Goal: Task Accomplishment & Management: Complete application form

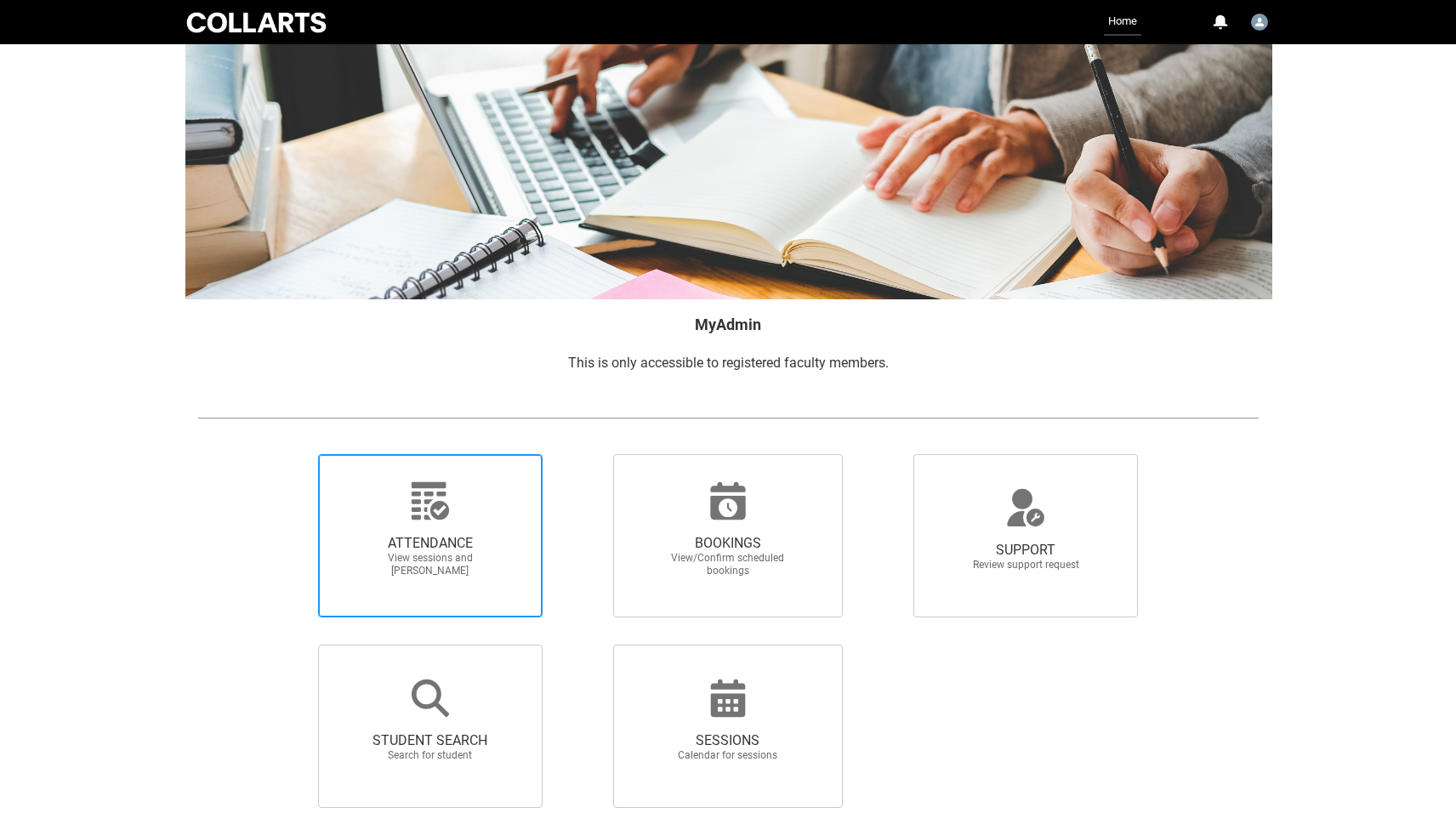
click at [409, 533] on span "ATTENDANCE View sessions and [PERSON_NAME]" at bounding box center [431, 556] width 164 height 70
click at [290, 454] on input "ATTENDANCE View sessions and [PERSON_NAME]" at bounding box center [289, 453] width 1 height 1
radio input "true"
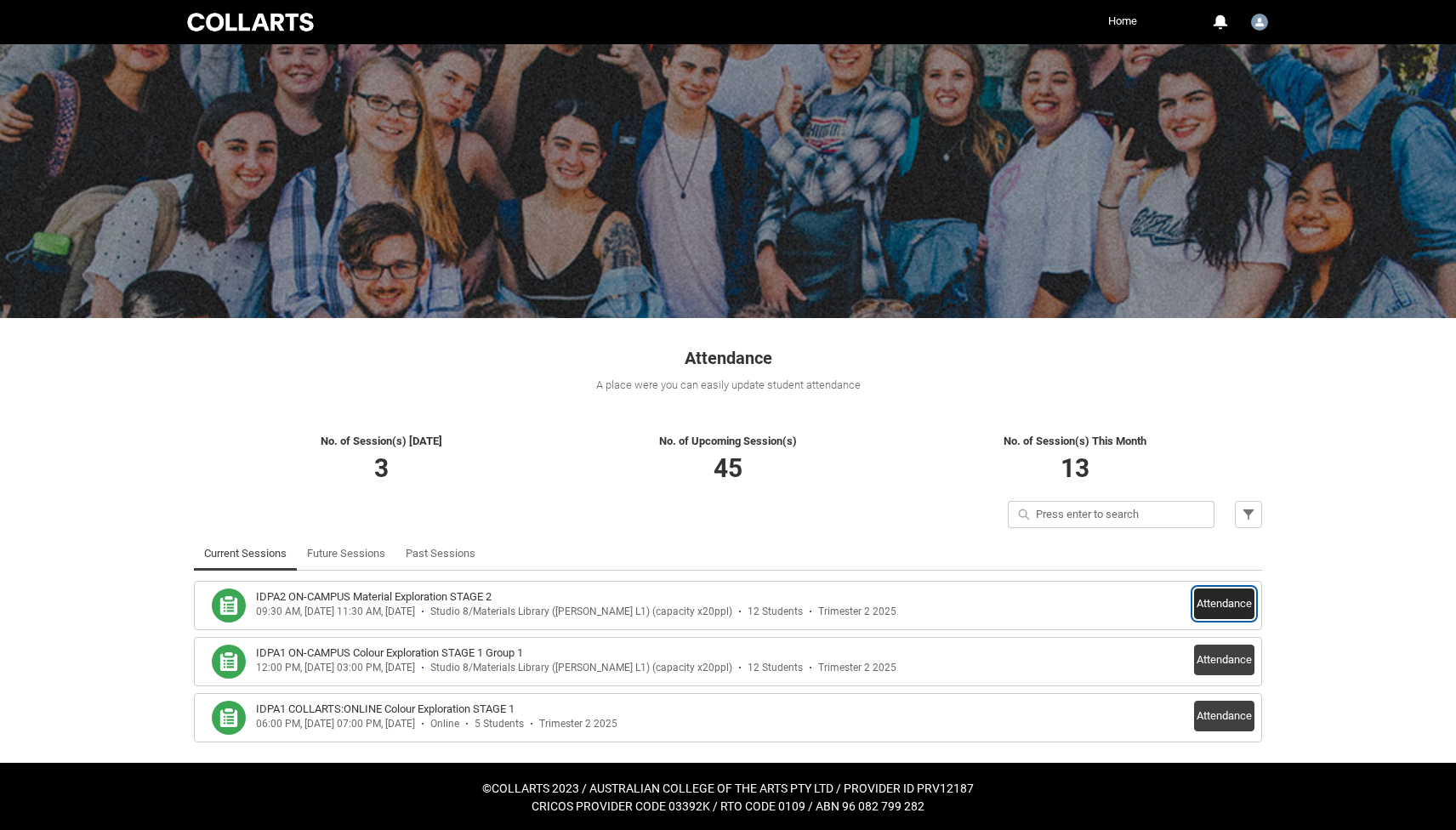
click at [1236, 601] on button "Attendance" at bounding box center [1223, 603] width 60 height 31
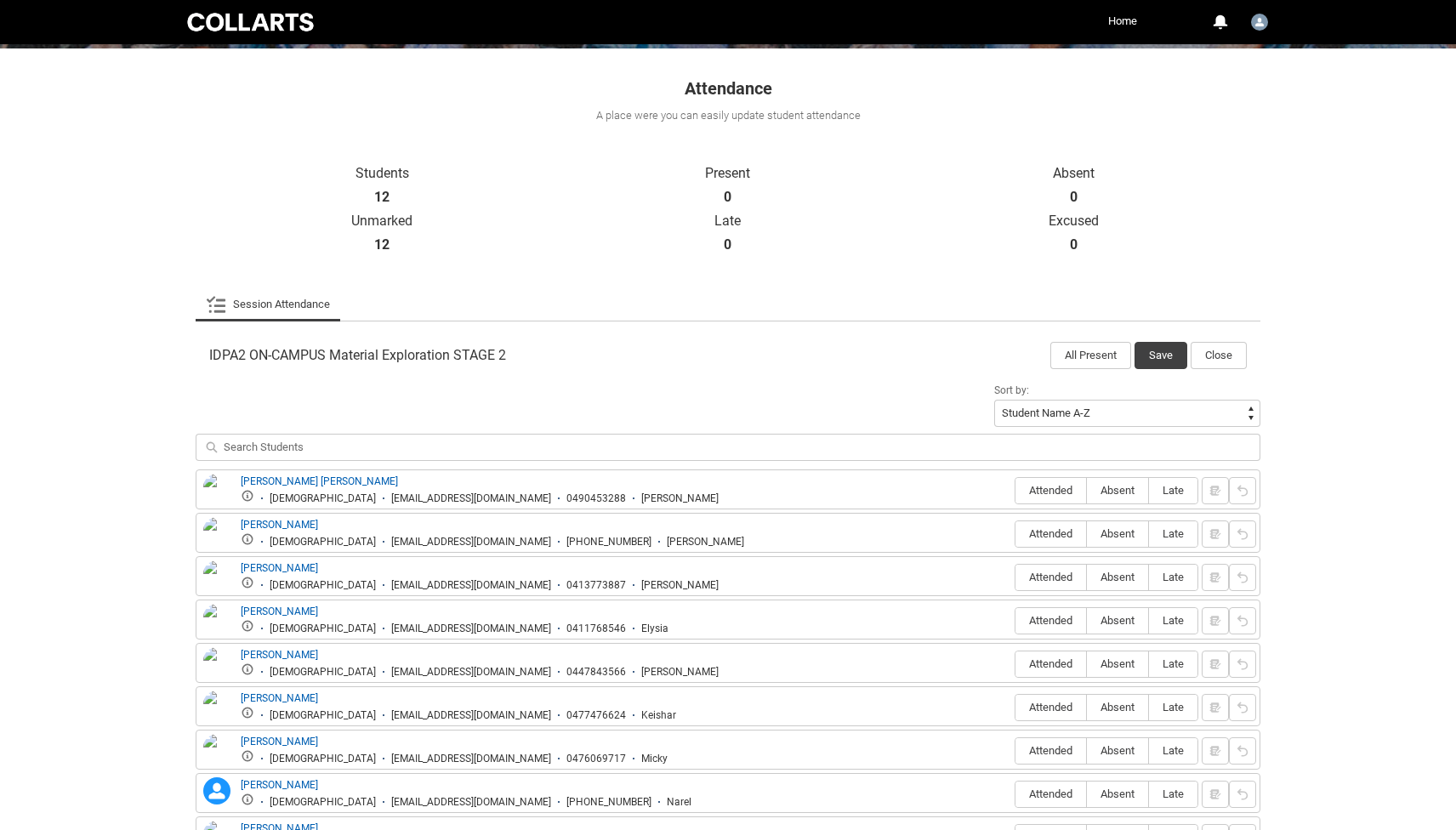
scroll to position [280, 0]
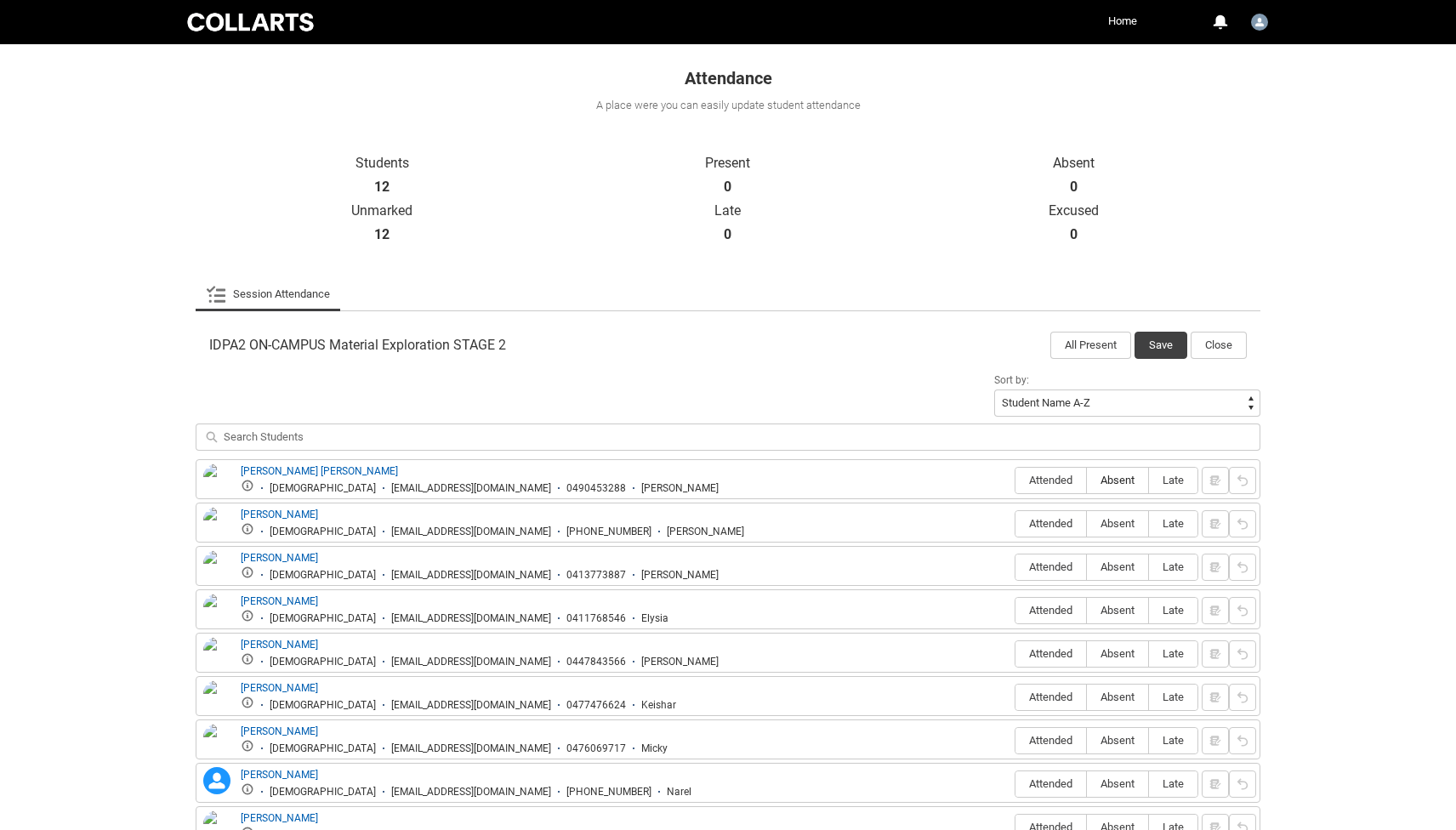
click at [1119, 478] on span "Absent" at bounding box center [1118, 480] width 61 height 13
click at [1087, 480] on input "Absent" at bounding box center [1086, 480] width 1 height 1
type lightning-radio-group "Absent"
radio input "true"
click at [1111, 526] on span "Absent" at bounding box center [1118, 523] width 61 height 13
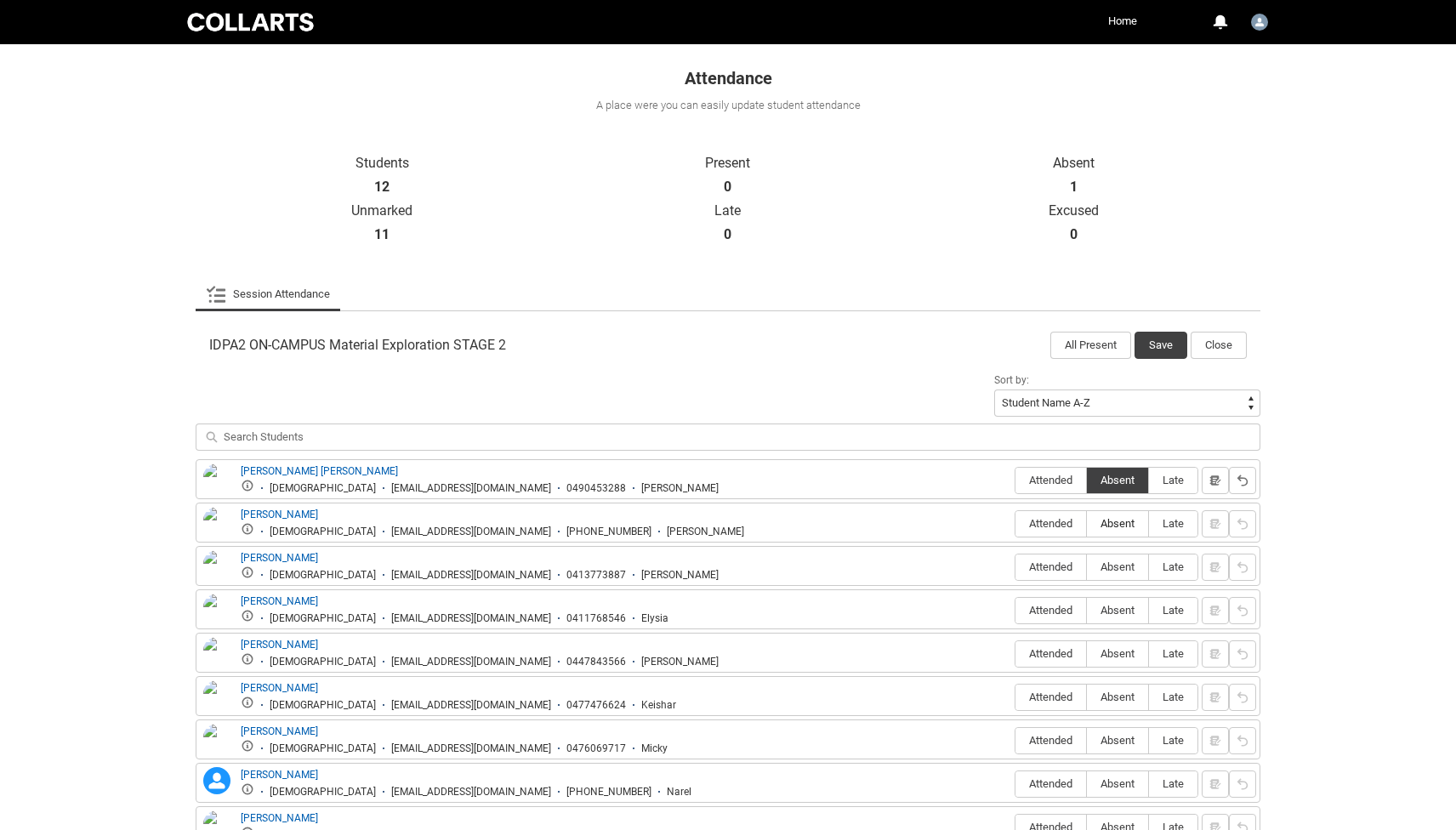
click at [1087, 523] on input "Absent" at bounding box center [1086, 523] width 1 height 1
type lightning-radio-group "Absent"
radio input "true"
click at [1064, 568] on span "Attended" at bounding box center [1051, 567] width 71 height 13
click at [1015, 567] on input "Attended" at bounding box center [1014, 567] width 1 height 1
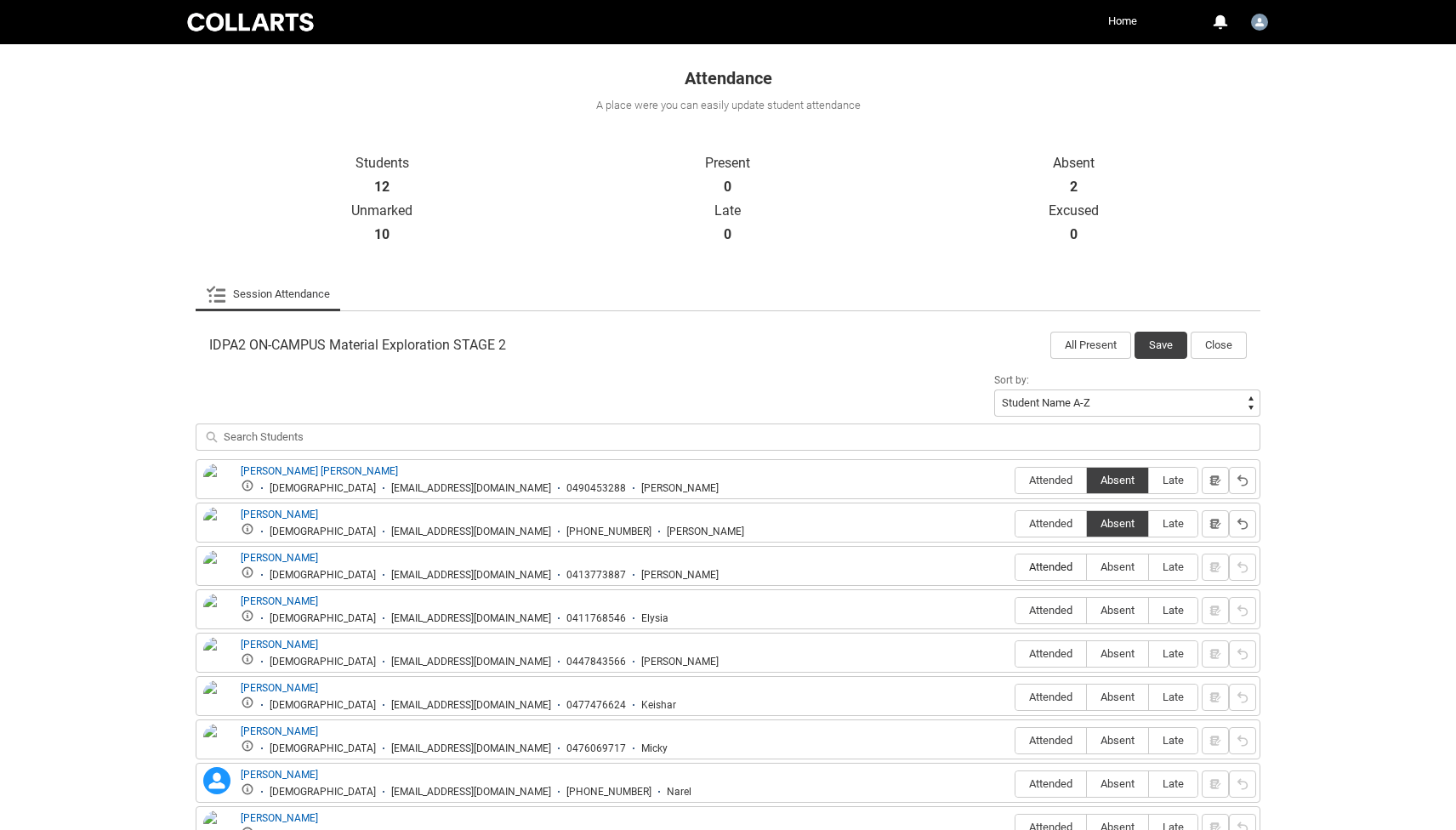
type lightning-radio-group "Attended"
radio input "true"
click at [1057, 621] on label "Attended" at bounding box center [1051, 611] width 71 height 27
click at [1015, 610] on input "Attended" at bounding box center [1014, 610] width 1 height 1
type lightning-radio-group "Attended"
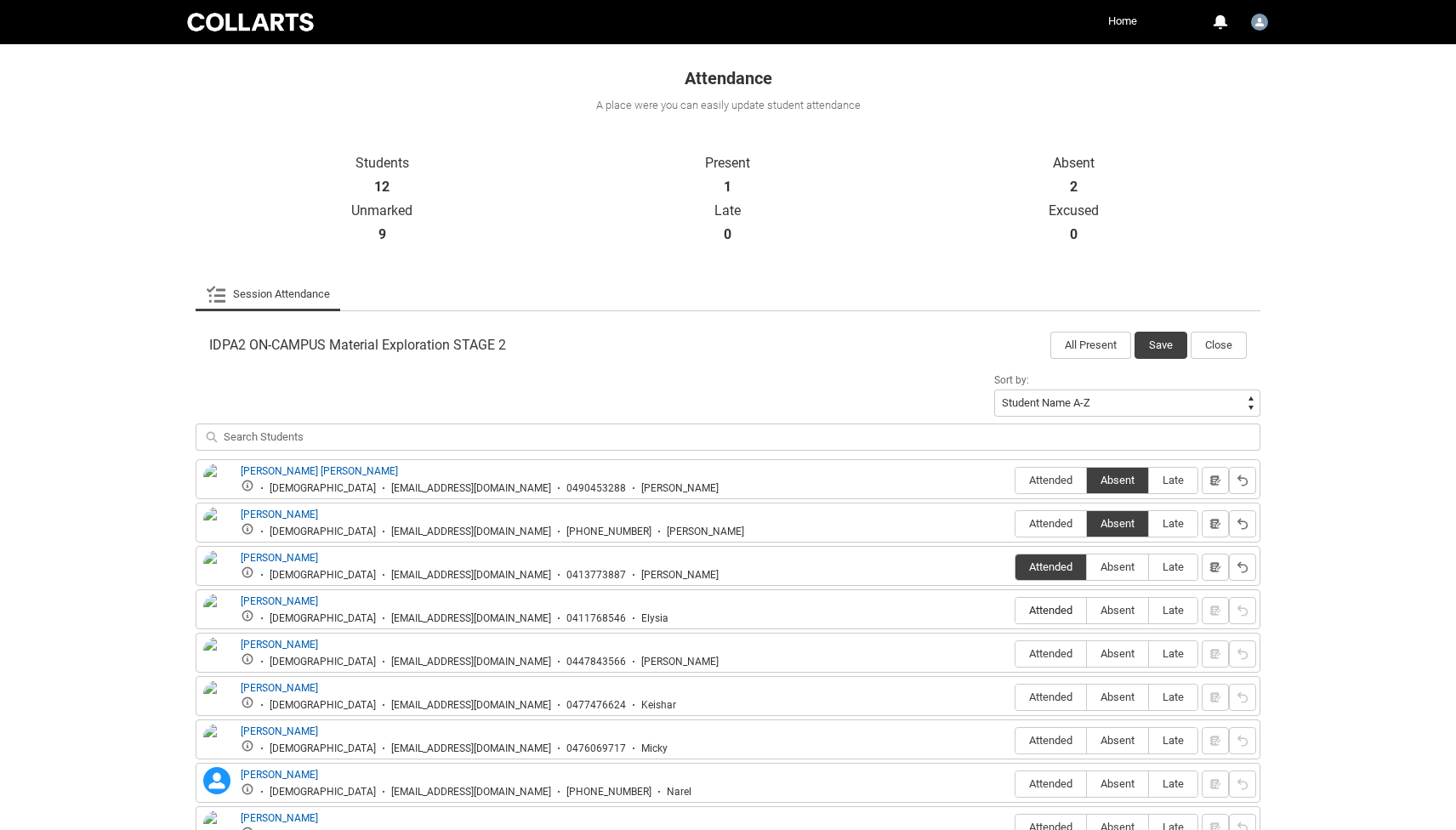
radio input "true"
click at [1119, 645] on label "Absent" at bounding box center [1118, 655] width 61 height 27
click at [1087, 654] on input "Absent" at bounding box center [1086, 654] width 1 height 1
type lightning-radio-group "Absent"
radio input "true"
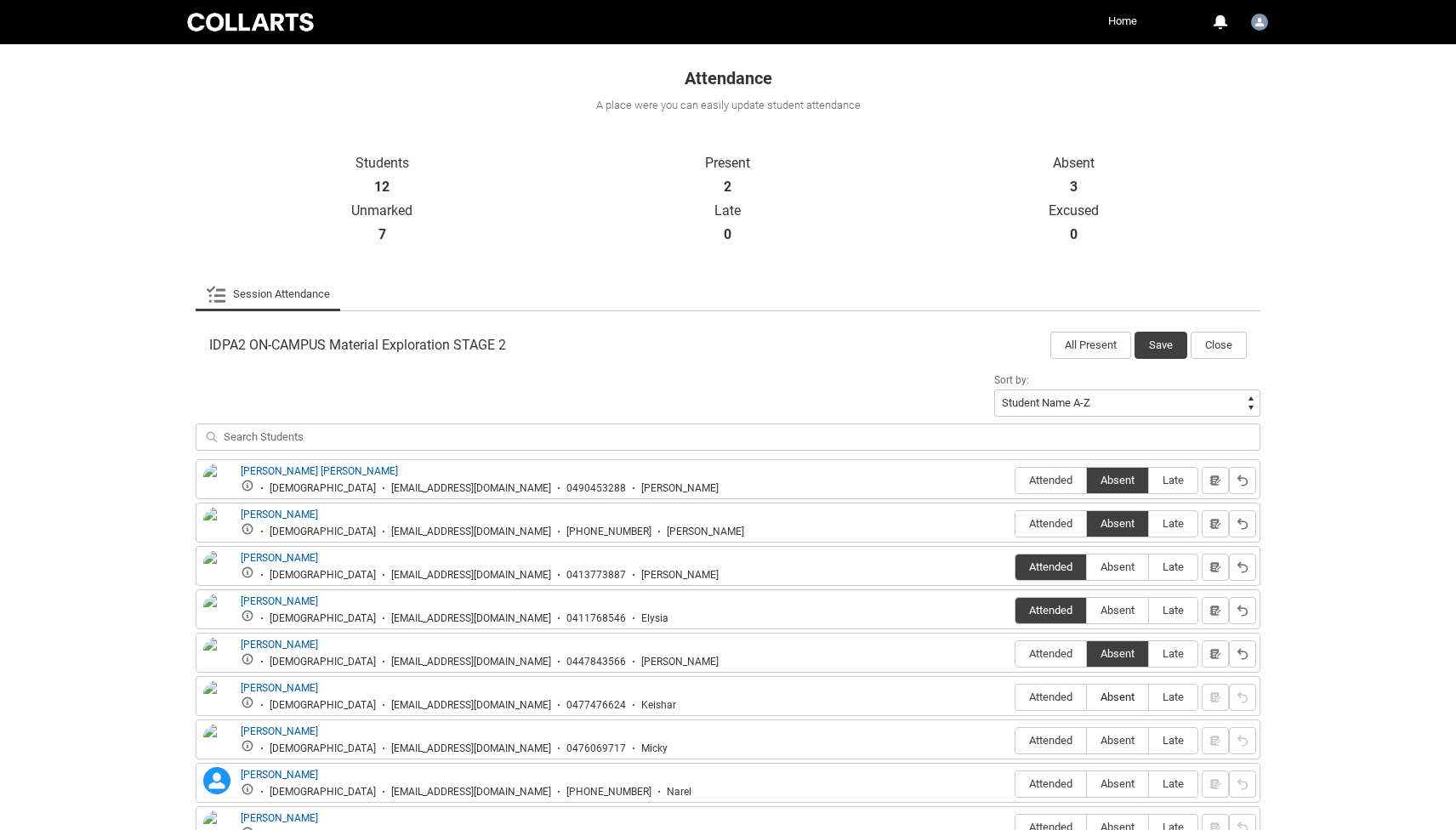
click at [1115, 693] on span "Absent" at bounding box center [1118, 697] width 61 height 13
click at [1087, 697] on input "Absent" at bounding box center [1086, 697] width 1 height 1
type lightning-radio-group "Absent"
radio input "true"
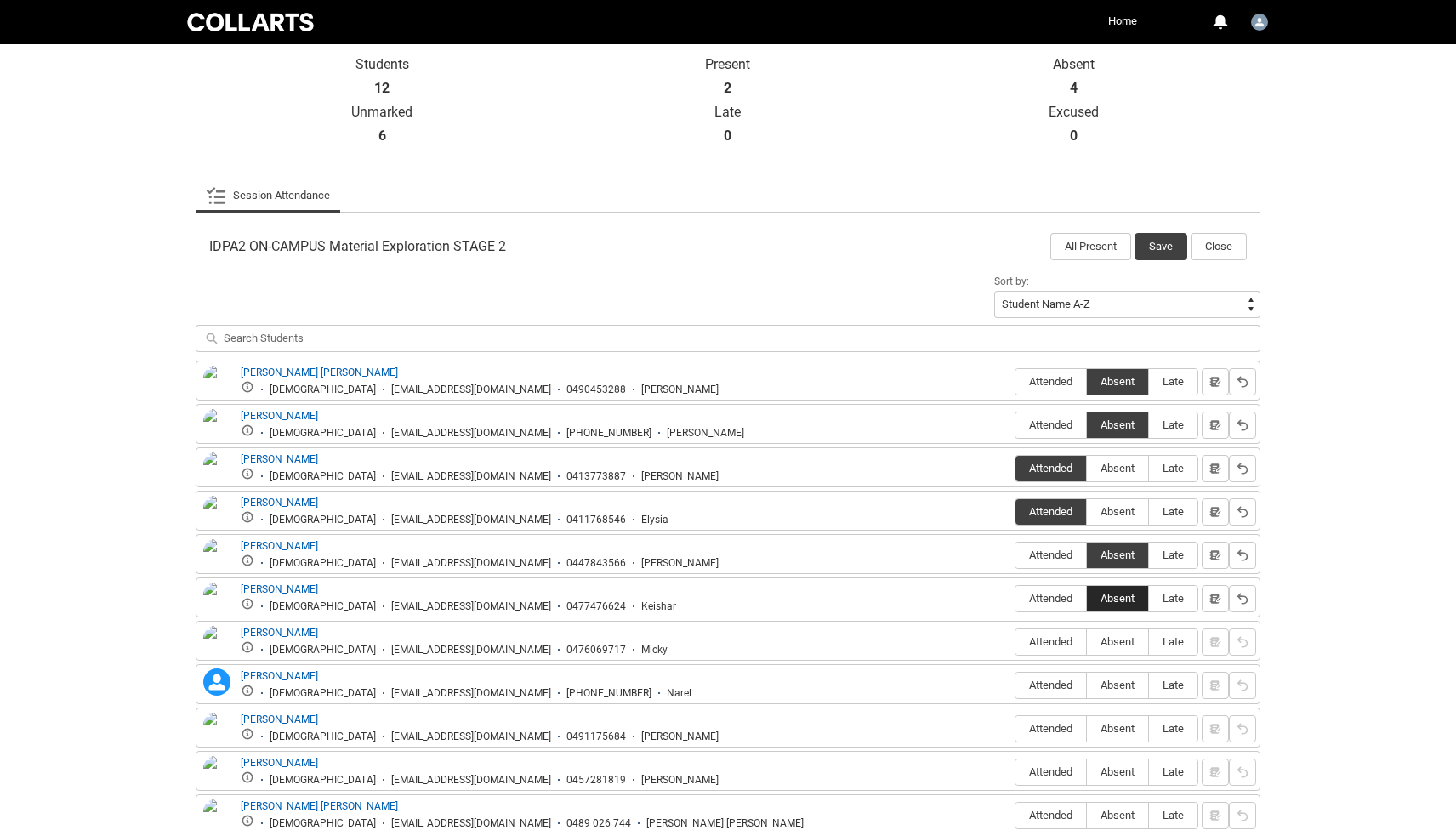
scroll to position [381, 0]
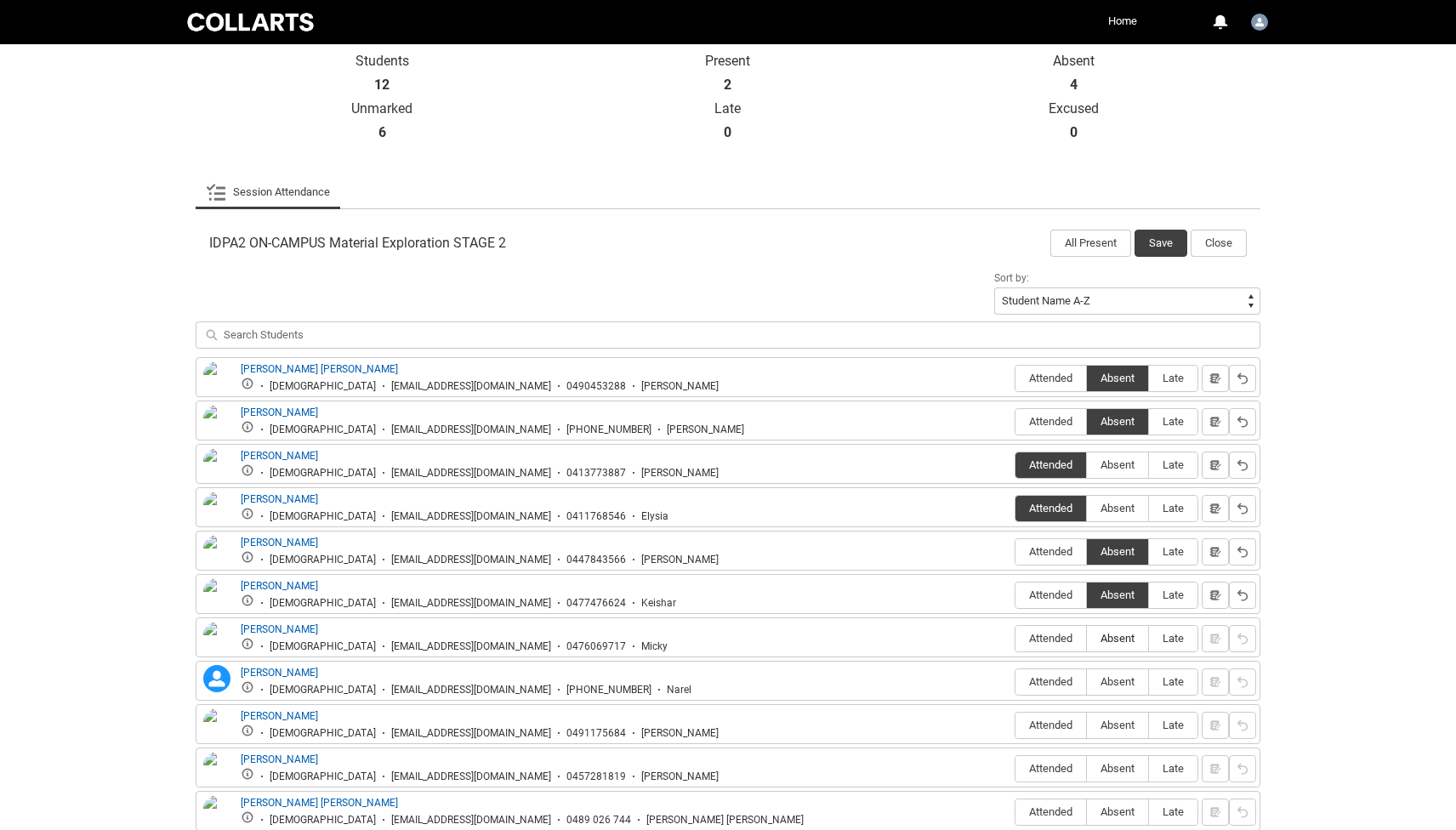
click at [1115, 635] on span "Absent" at bounding box center [1118, 638] width 61 height 13
click at [1087, 638] on input "Absent" at bounding box center [1086, 638] width 1 height 1
type lightning-radio-group "Absent"
radio input "true"
click at [1119, 672] on label "Absent" at bounding box center [1118, 682] width 61 height 27
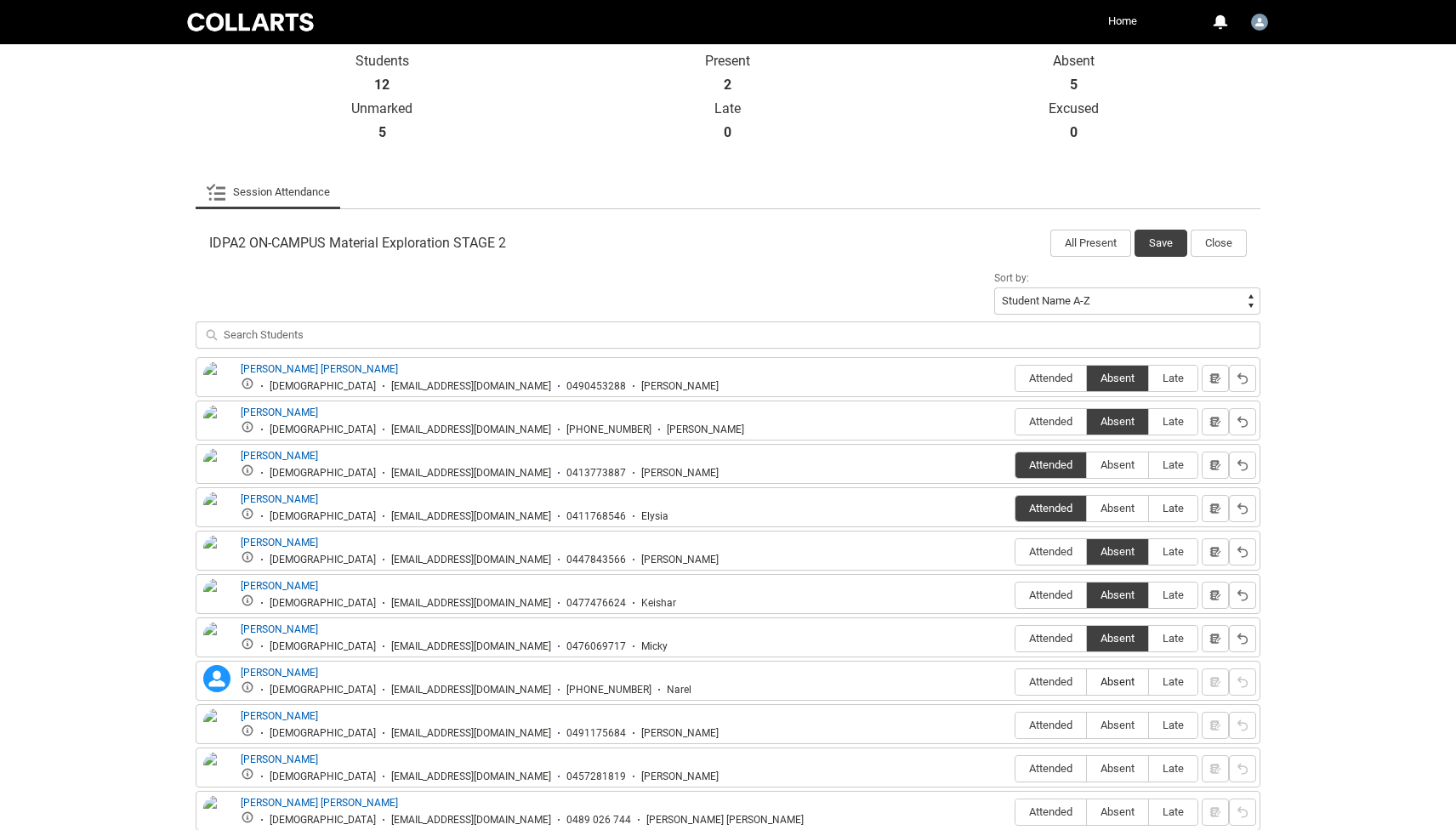
click at [1087, 681] on input "Absent" at bounding box center [1086, 681] width 1 height 1
type lightning-radio-group "Absent"
radio input "true"
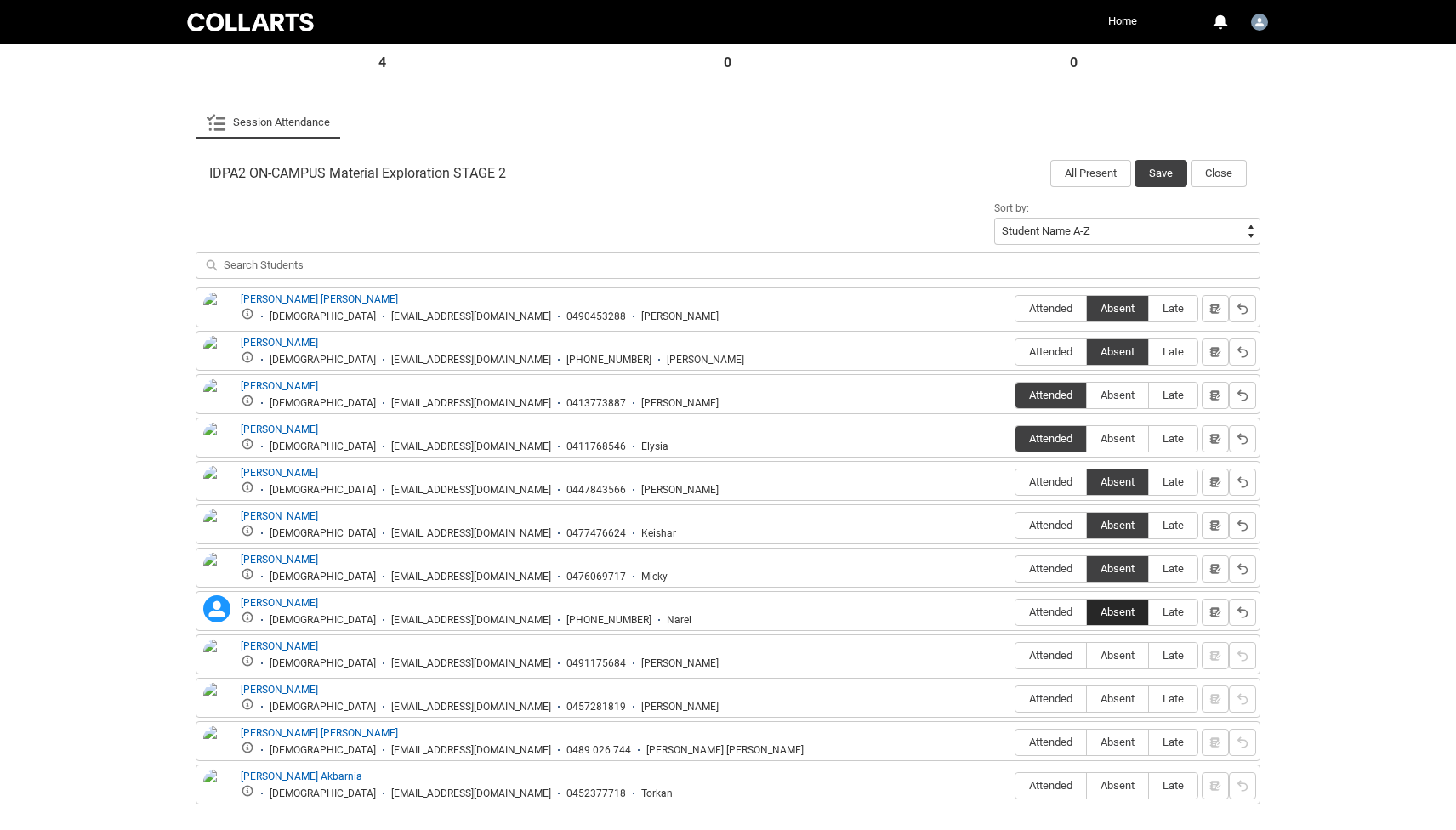
scroll to position [462, 0]
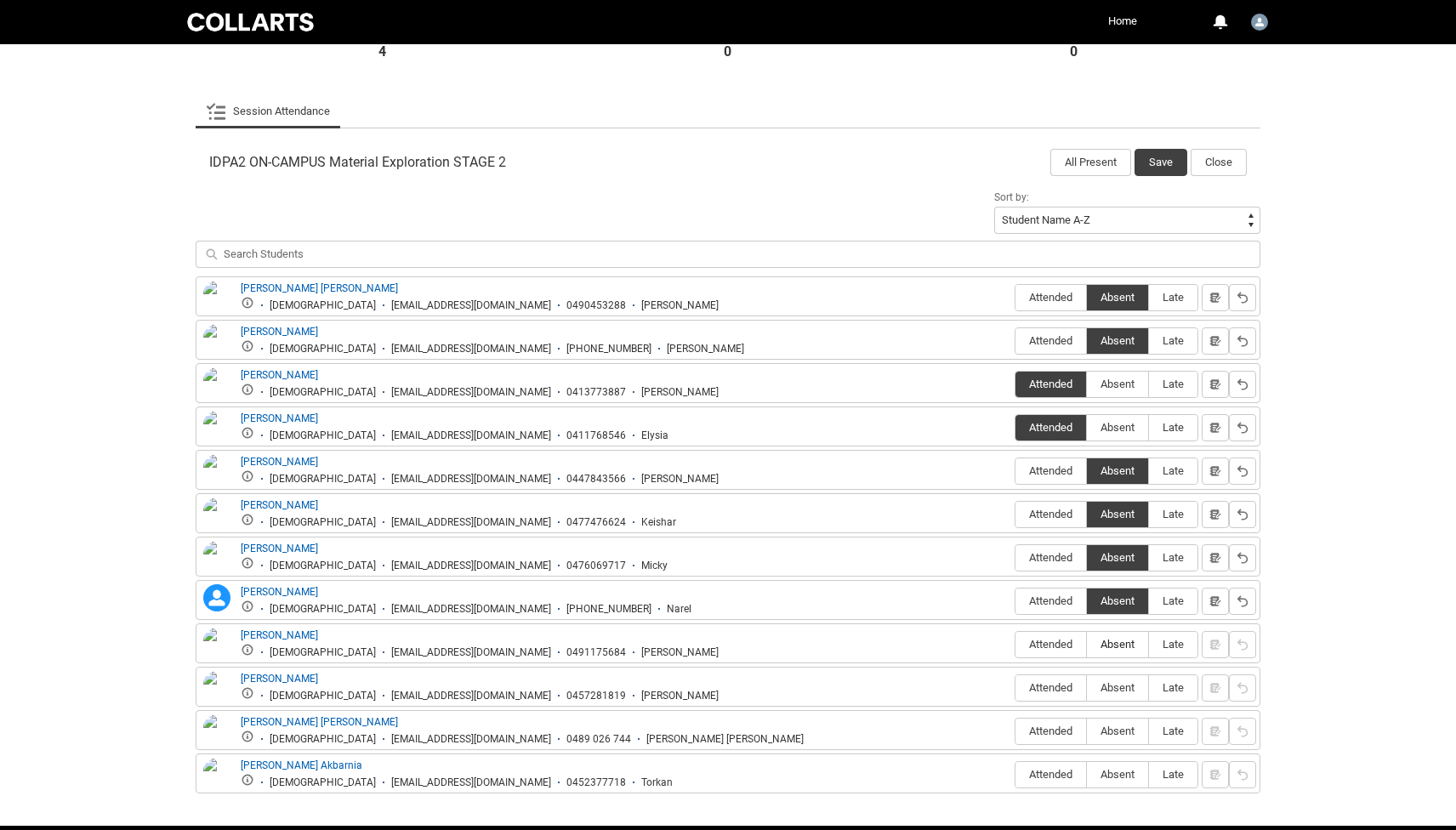
click at [1114, 643] on span "Absent" at bounding box center [1118, 644] width 61 height 13
click at [1087, 644] on input "Absent" at bounding box center [1086, 644] width 1 height 1
type lightning-radio-group "Absent"
radio input "true"
click at [1117, 686] on span "Absent" at bounding box center [1118, 687] width 61 height 13
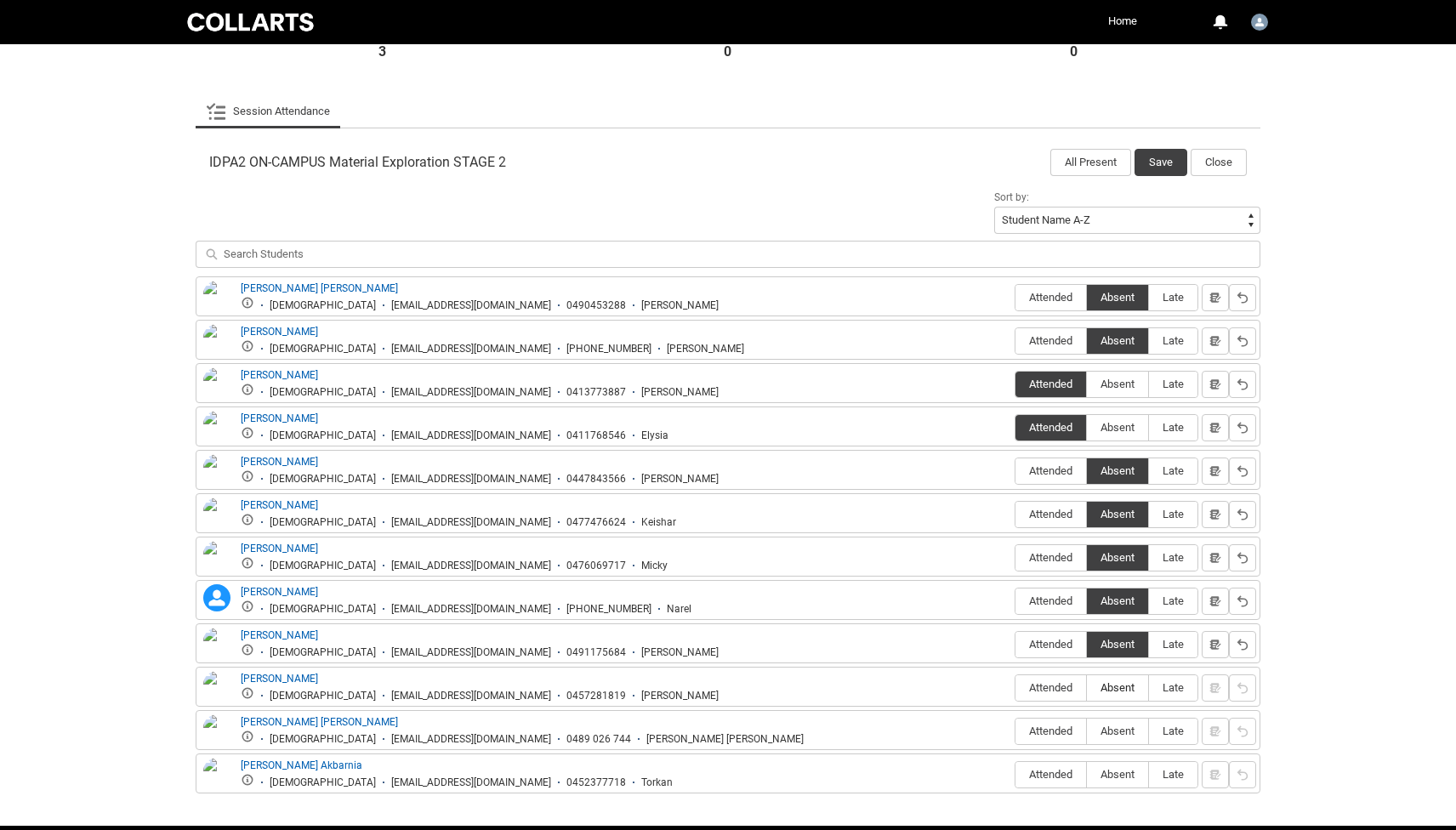
click at [1087, 687] on input "Absent" at bounding box center [1086, 687] width 1 height 1
type lightning-radio-group "Absent"
radio input "true"
click at [1108, 735] on span "Absent" at bounding box center [1118, 730] width 61 height 13
click at [1087, 731] on input "Absent" at bounding box center [1086, 730] width 1 height 1
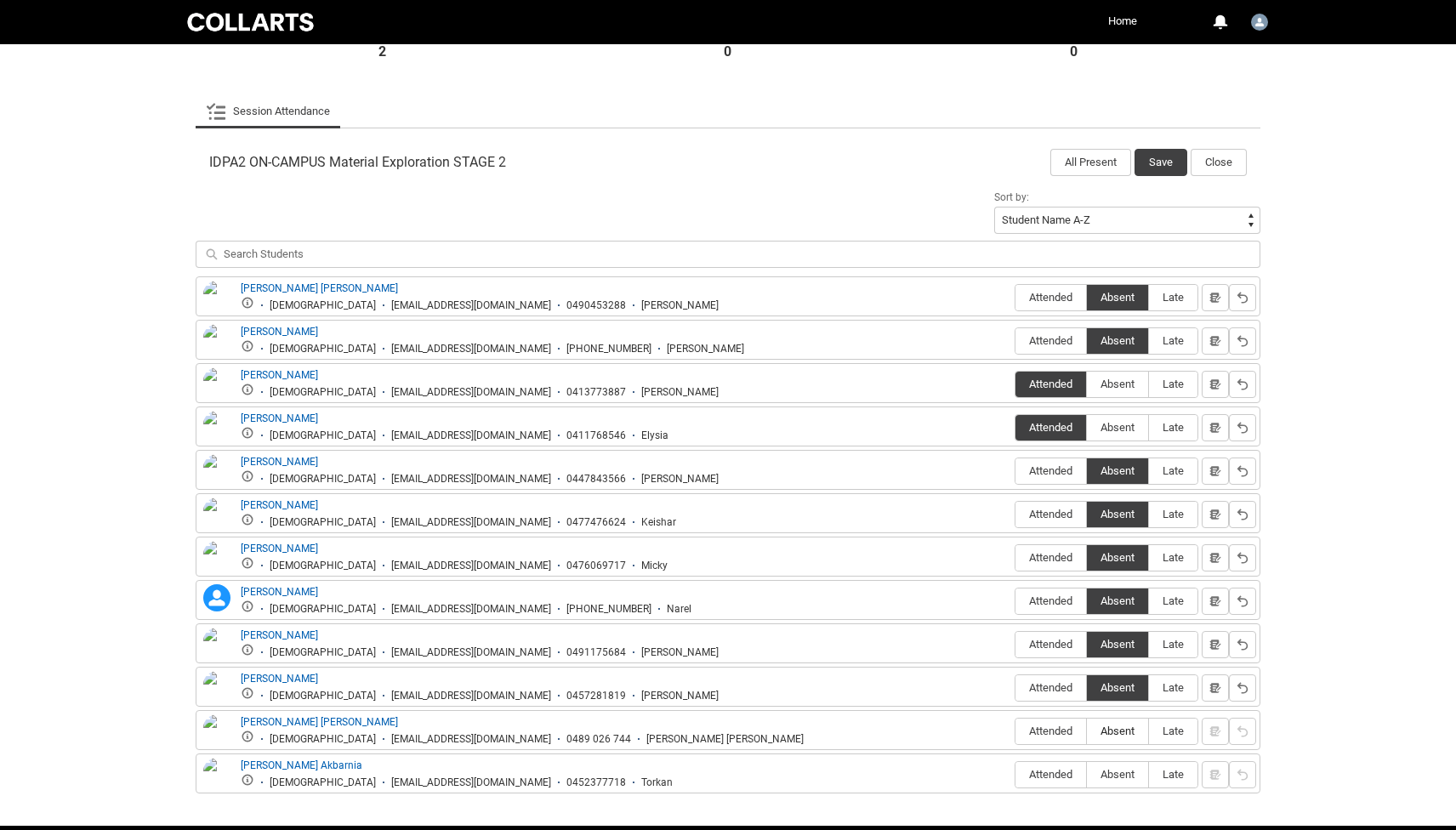
type lightning-radio-group "Absent"
radio input "true"
click at [1106, 781] on span "Absent" at bounding box center [1118, 774] width 61 height 13
click at [1087, 775] on input "Absent" at bounding box center [1086, 774] width 1 height 1
type lightning-radio-group "Absent"
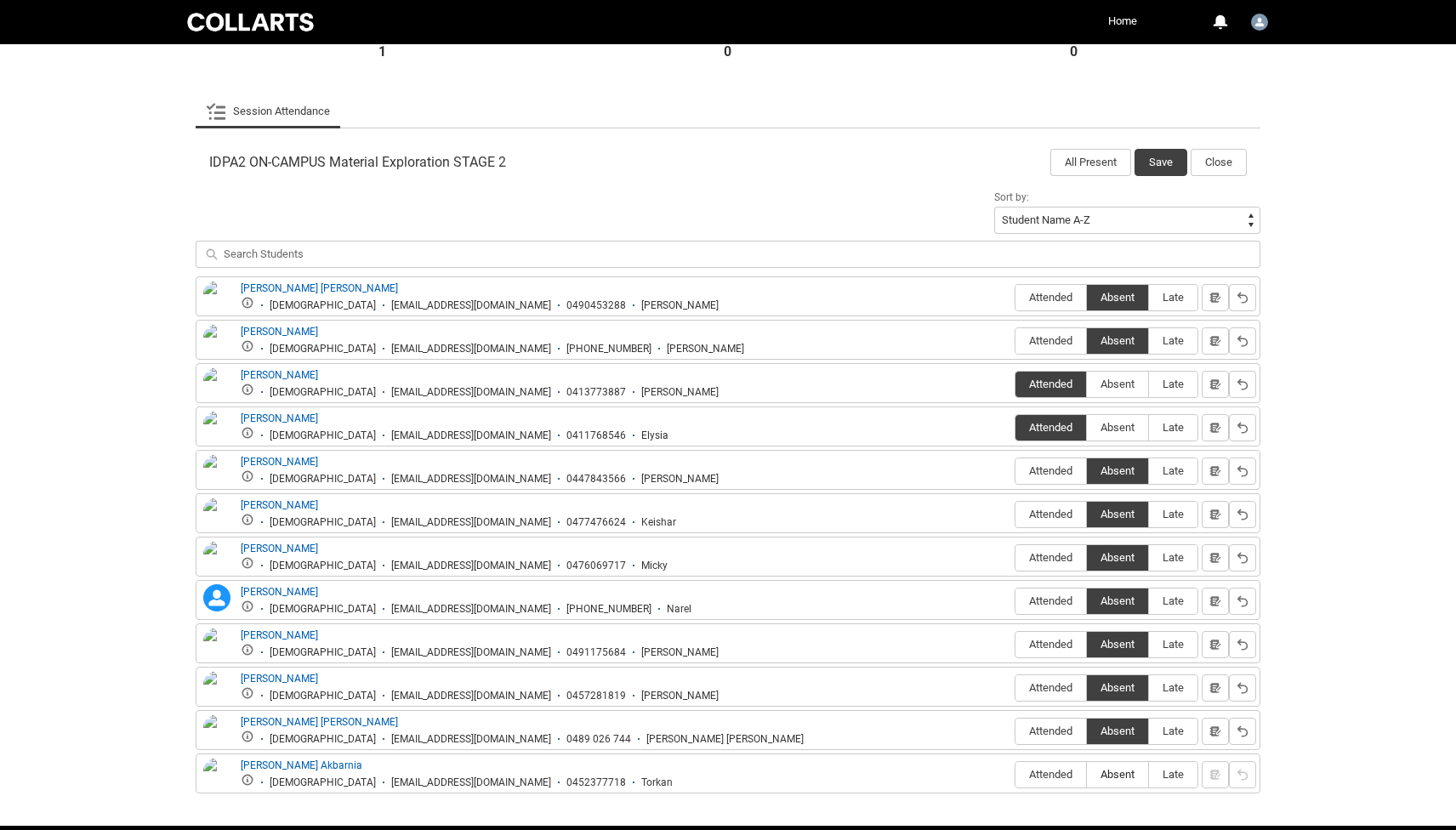
radio input "true"
click at [1165, 160] on button "Save" at bounding box center [1160, 163] width 52 height 28
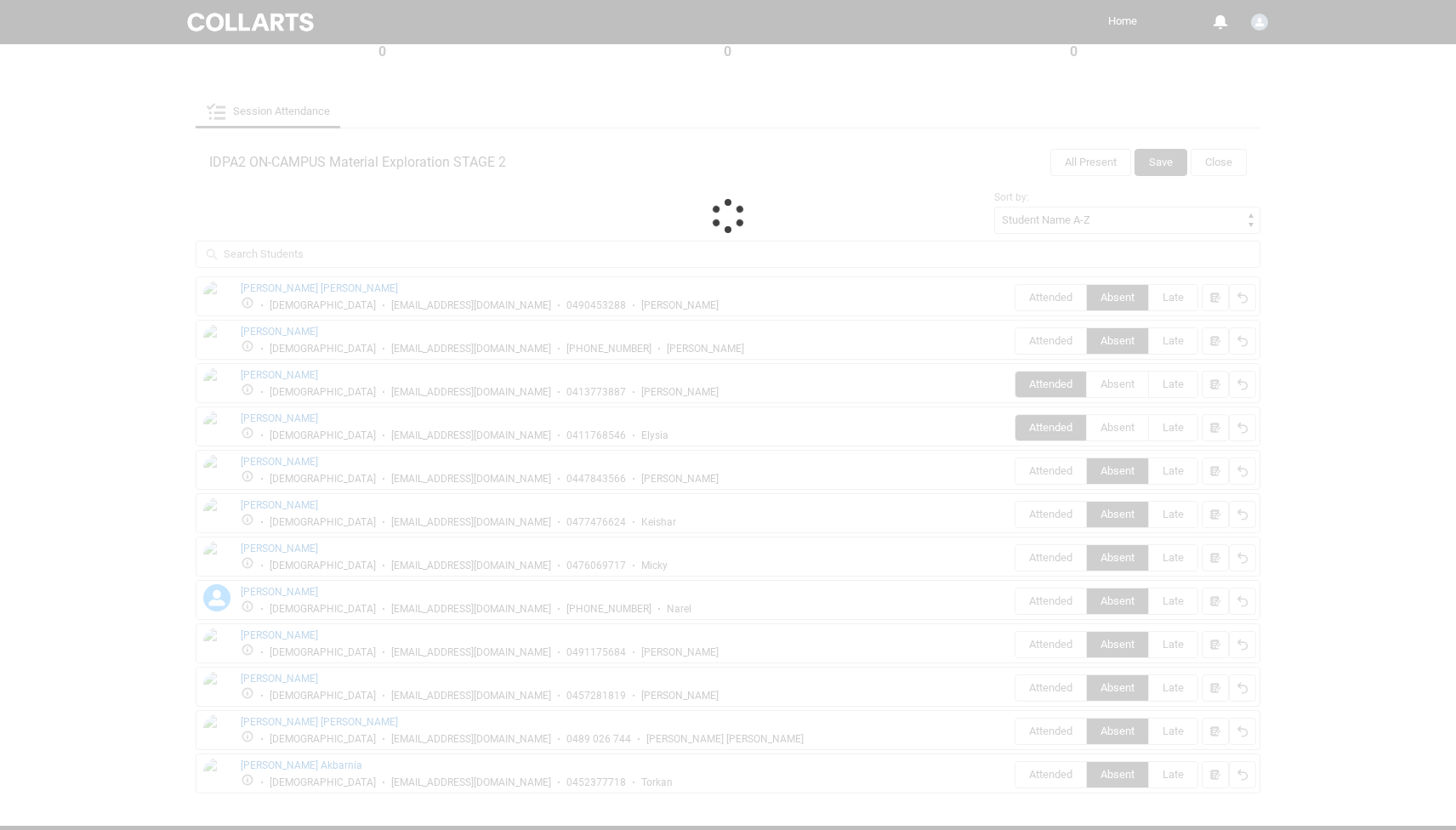
scroll to position [2, 0]
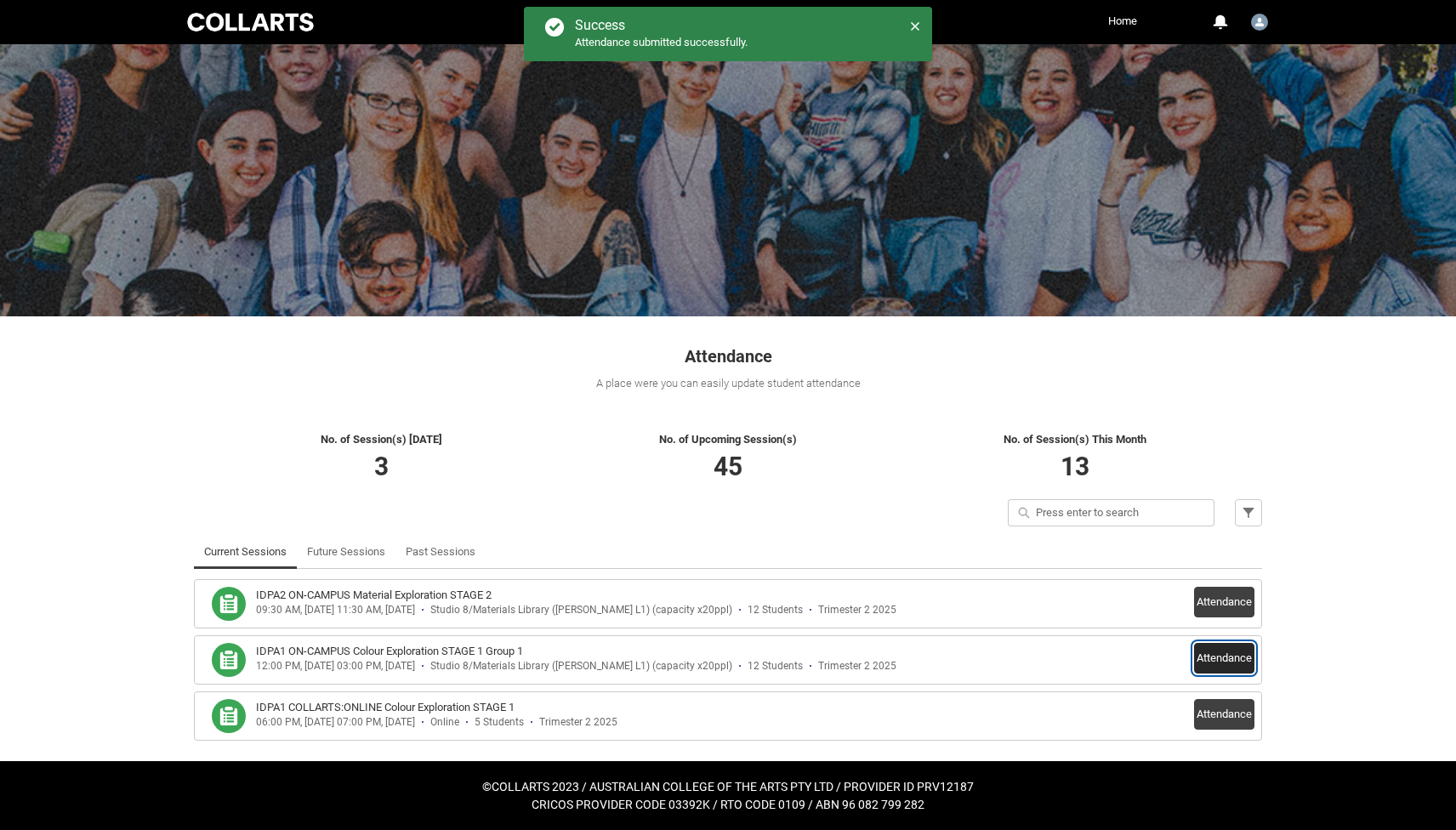
click at [1224, 651] on button "Attendance" at bounding box center [1223, 657] width 60 height 31
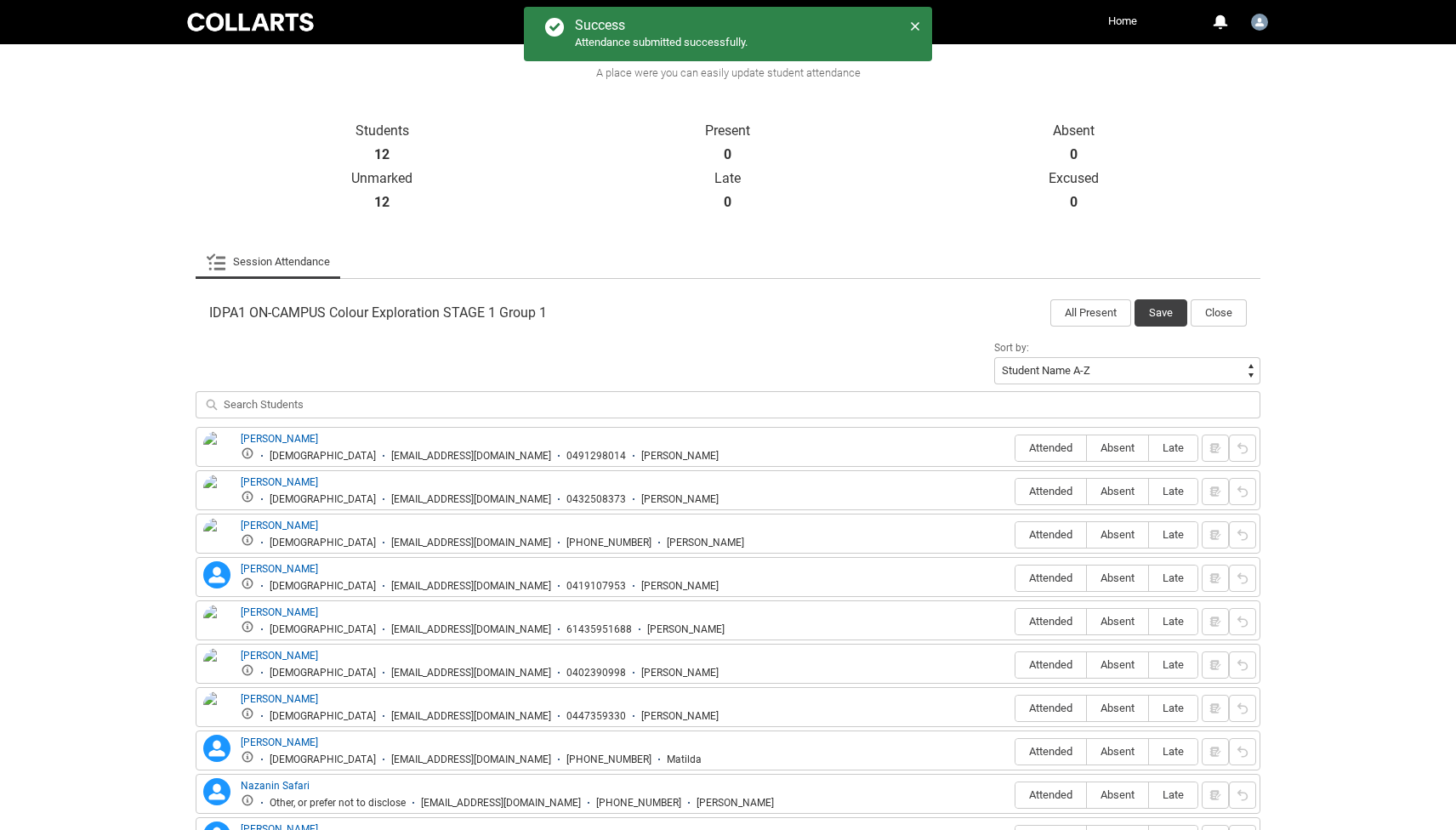
scroll to position [326, 0]
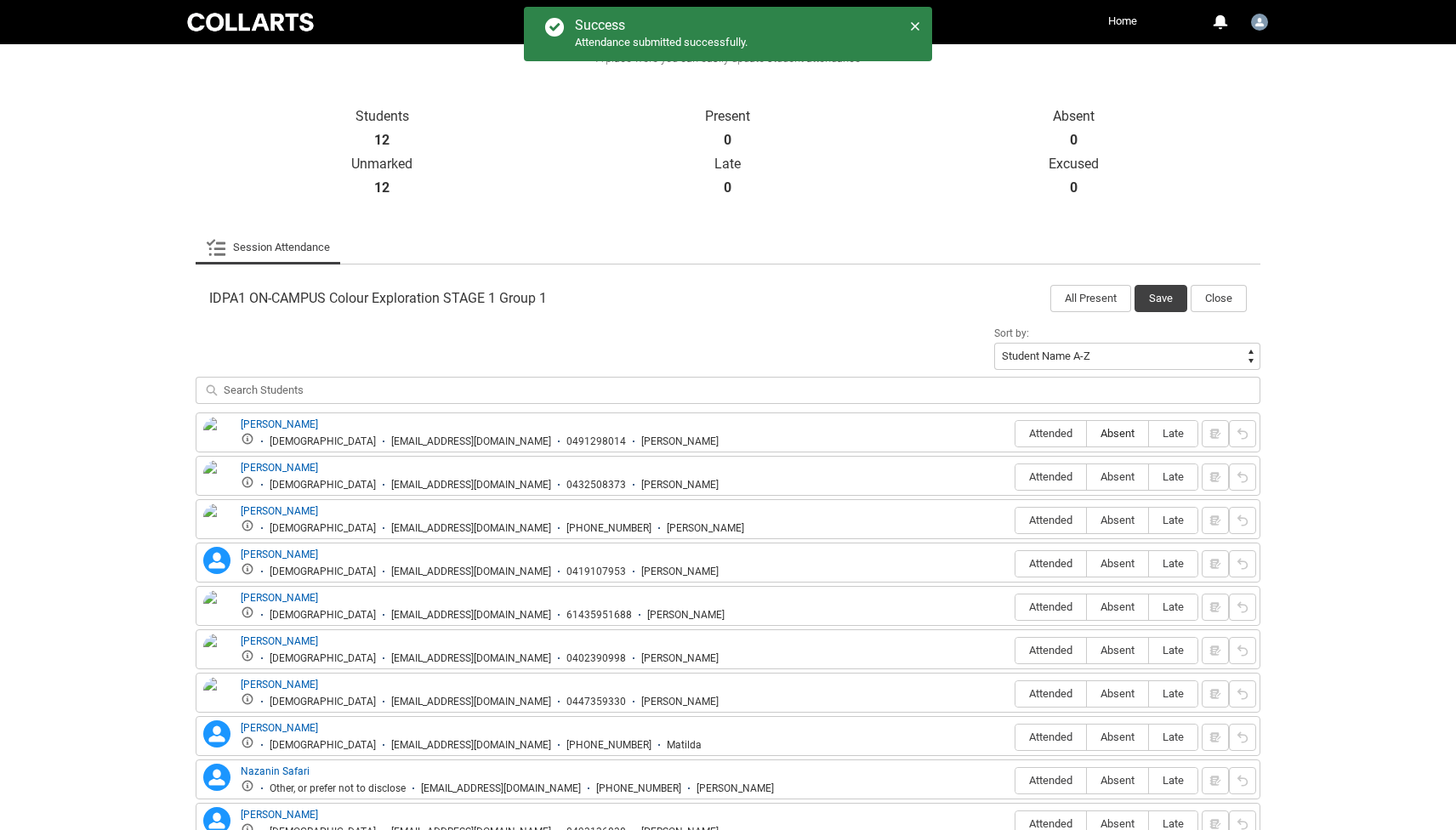
click at [1115, 437] on span "Absent" at bounding box center [1118, 433] width 61 height 13
click at [1087, 434] on input "Absent" at bounding box center [1086, 433] width 1 height 1
type lightning-radio-group "Absent"
radio input "true"
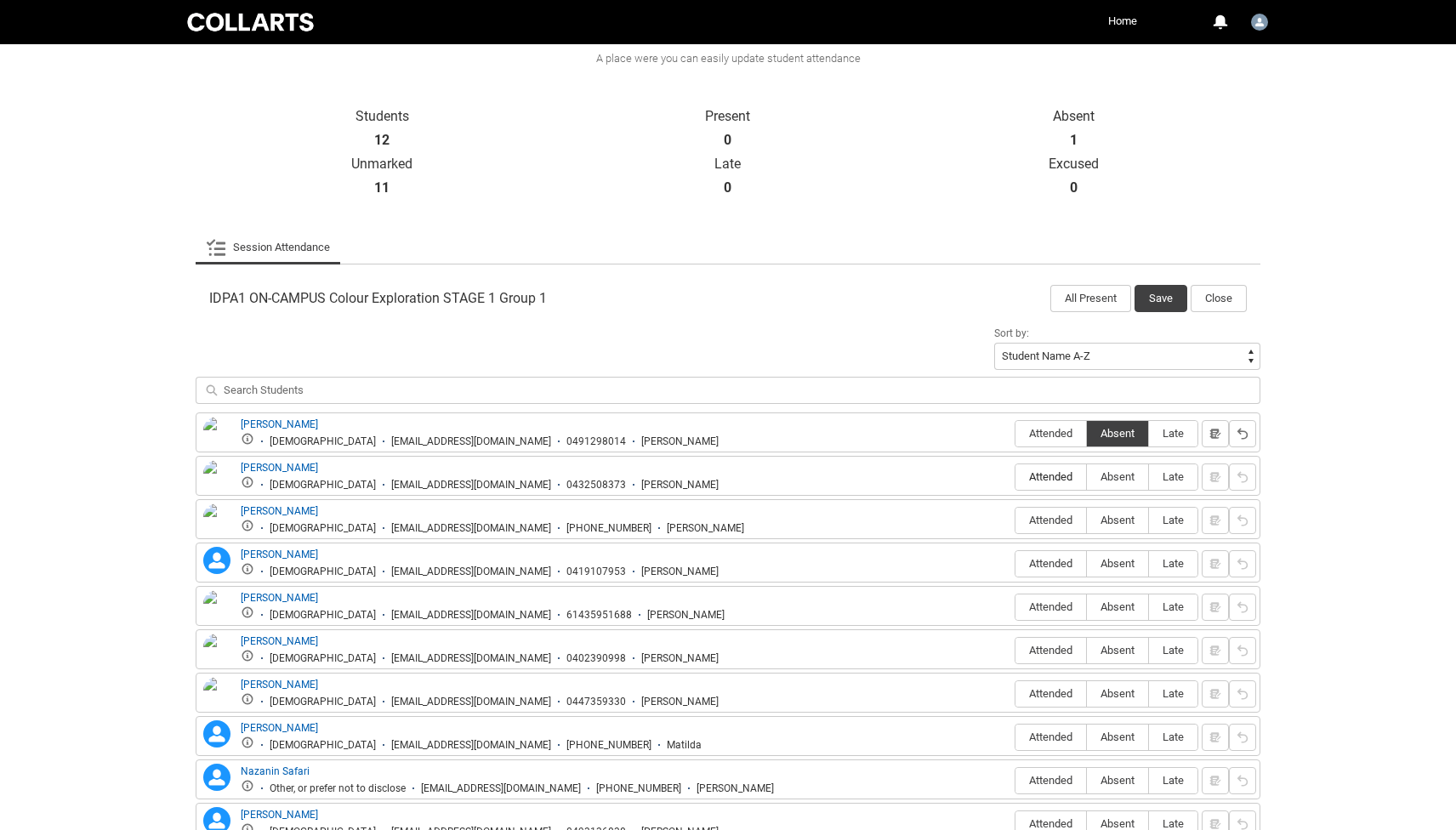
click at [1026, 482] on span "Attended" at bounding box center [1051, 476] width 71 height 13
click at [1015, 477] on input "Attended" at bounding box center [1014, 476] width 1 height 1
type lightning-radio-group "Attended"
radio input "true"
click at [1135, 519] on span "Absent" at bounding box center [1118, 519] width 61 height 13
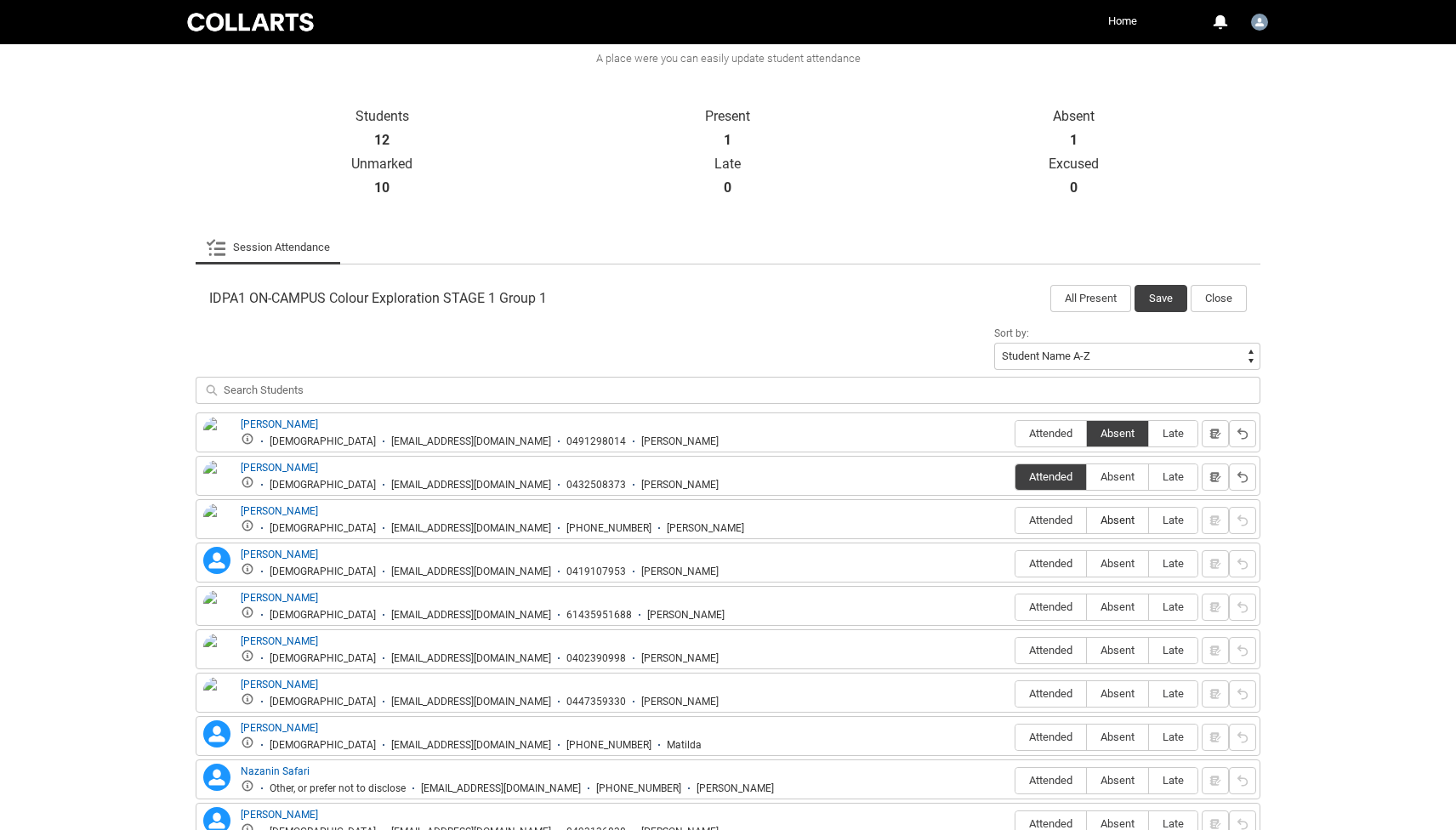
click at [1087, 519] on input "Absent" at bounding box center [1086, 519] width 1 height 1
type lightning-radio-group "Absent"
radio input "true"
click at [1117, 561] on span "Absent" at bounding box center [1118, 563] width 61 height 13
click at [1087, 563] on input "Absent" at bounding box center [1086, 563] width 1 height 1
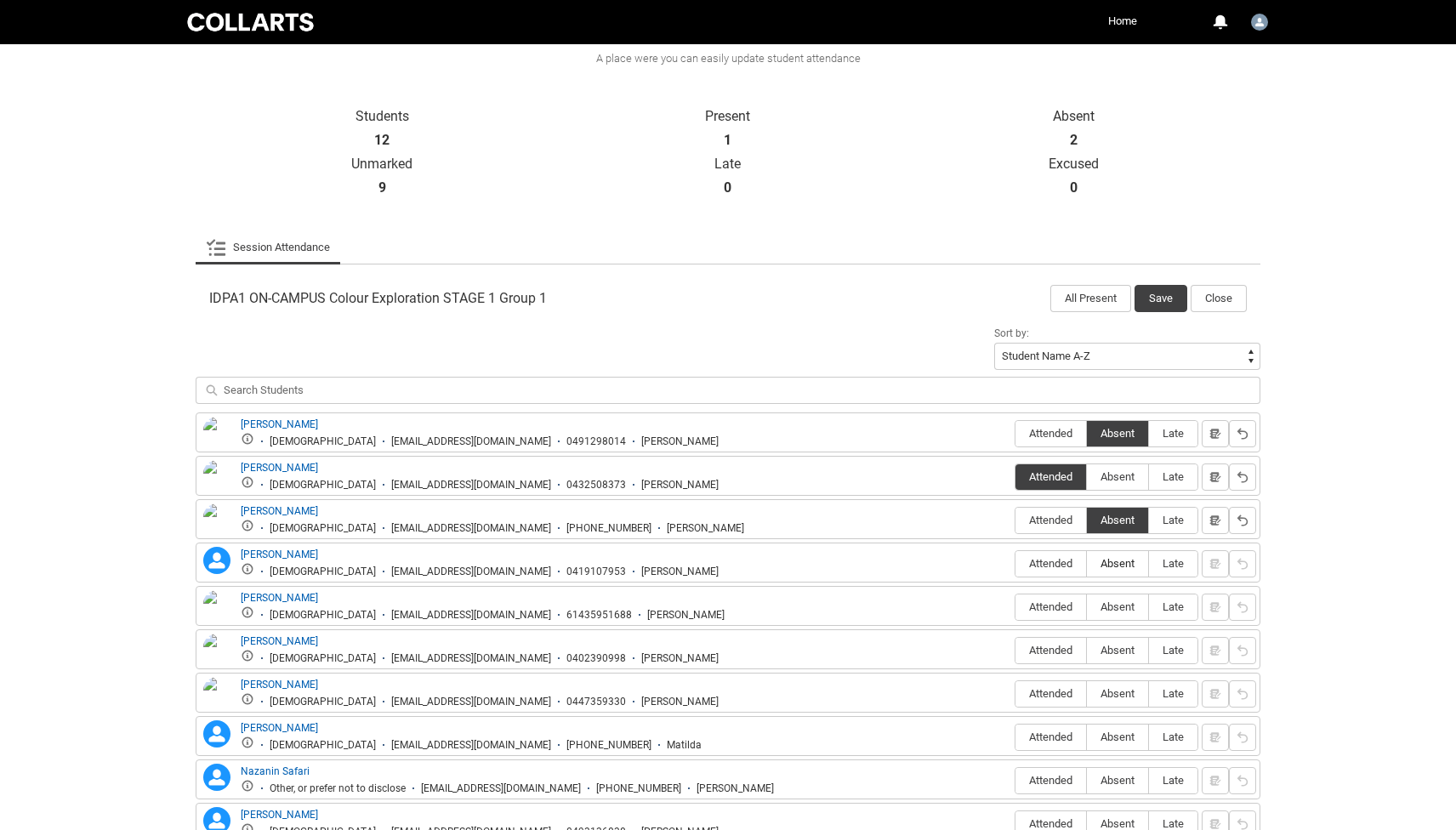
type lightning-radio-group "Absent"
radio input "true"
click at [1057, 607] on span "Attended" at bounding box center [1051, 606] width 71 height 13
click at [1015, 607] on input "Attended" at bounding box center [1014, 606] width 1 height 1
type lightning-radio-group "Attended"
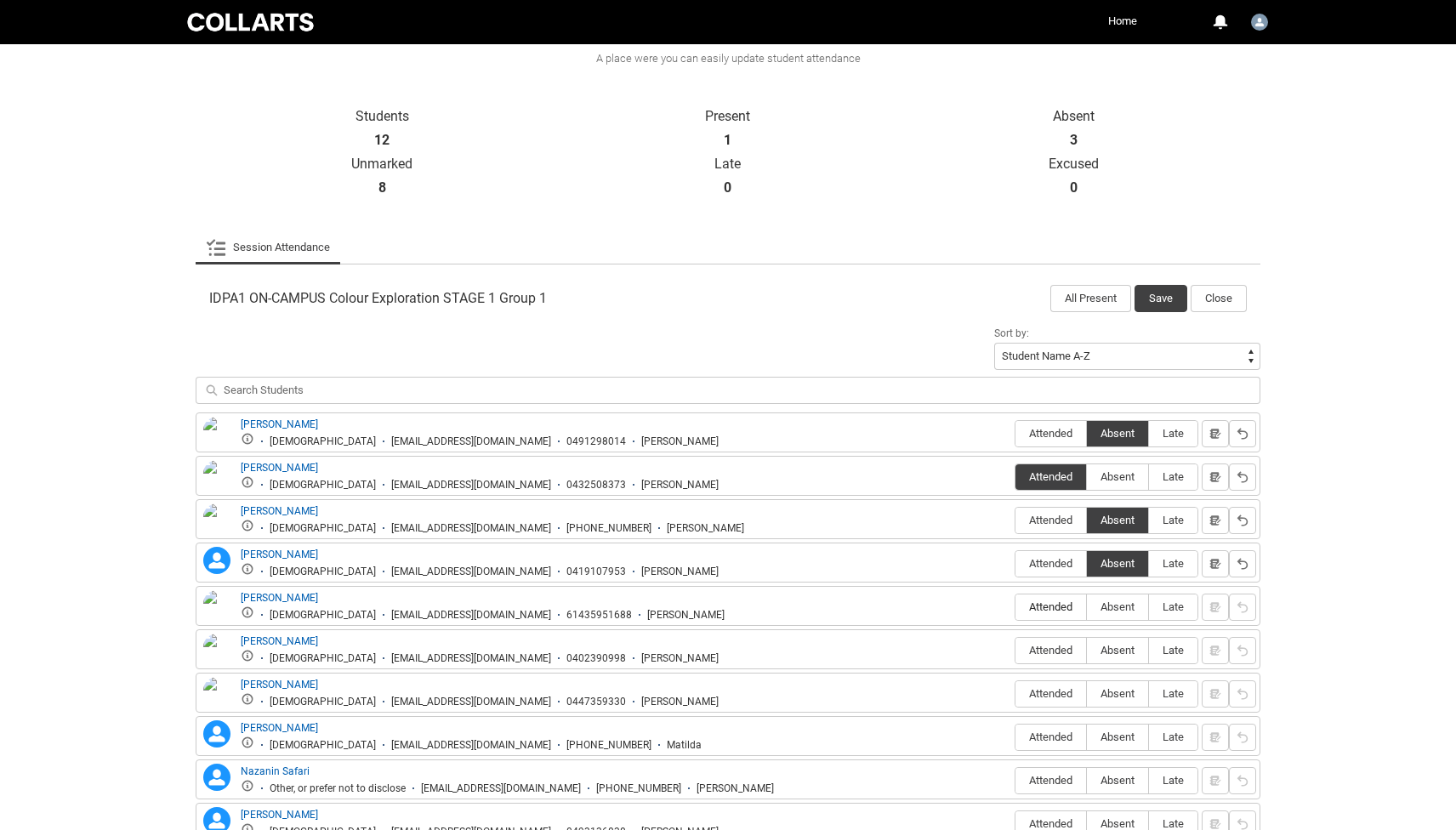
radio input "true"
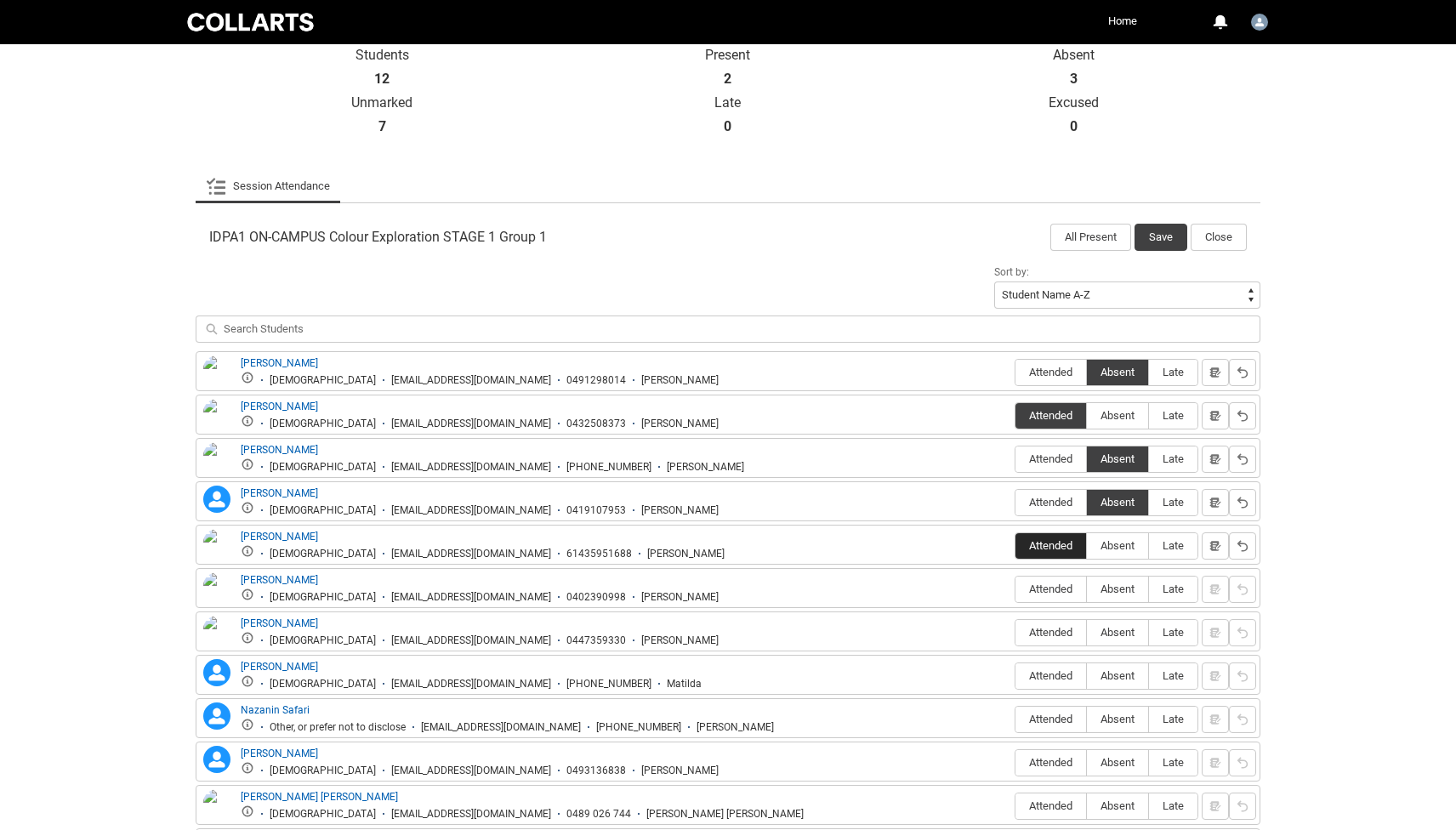
scroll to position [409, 0]
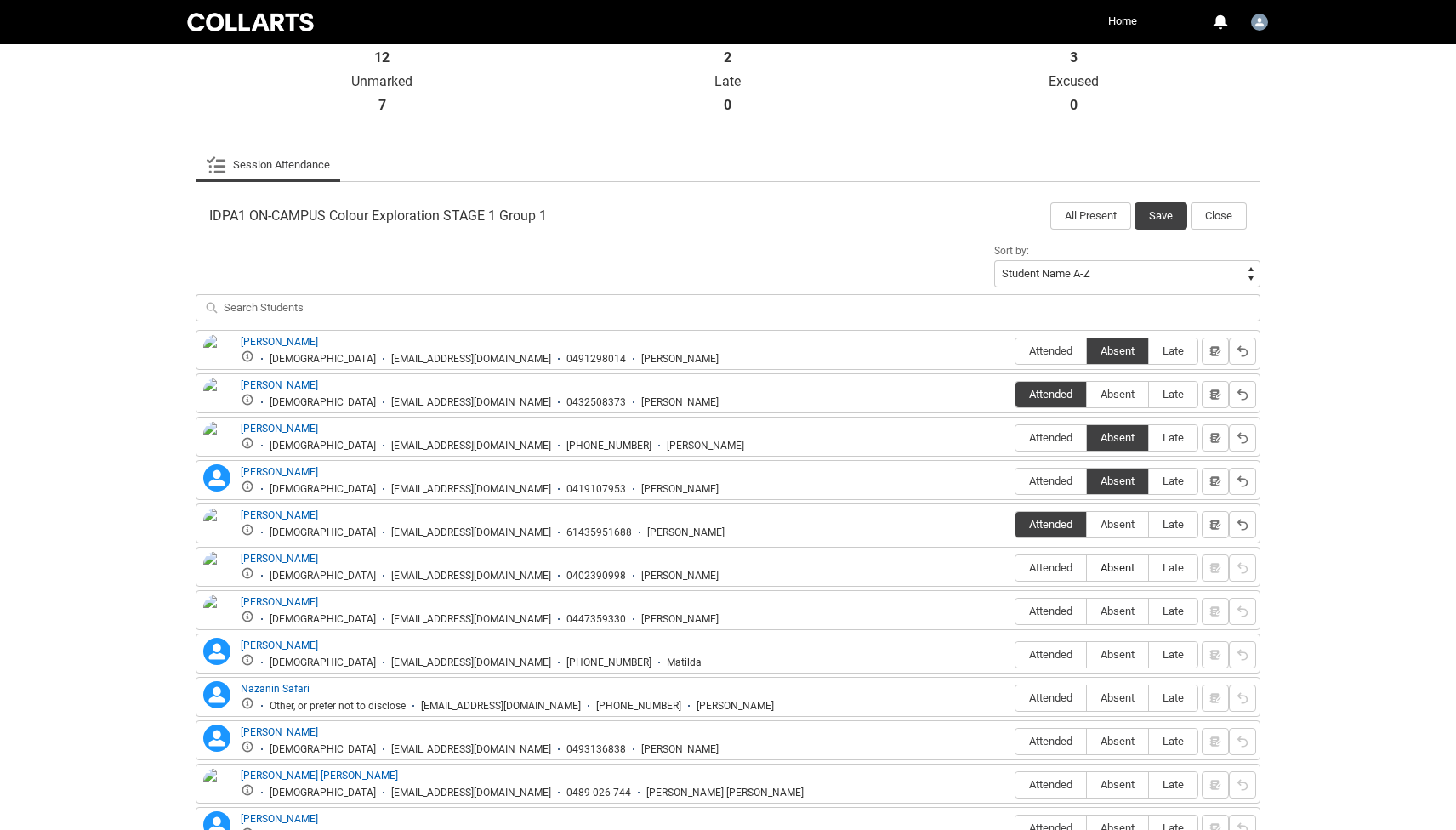
click at [1109, 567] on span "Absent" at bounding box center [1118, 567] width 61 height 13
click at [1087, 567] on input "Absent" at bounding box center [1086, 567] width 1 height 1
type lightning-radio-group "Absent"
radio input "true"
click at [1041, 616] on span "Attended" at bounding box center [1051, 610] width 71 height 13
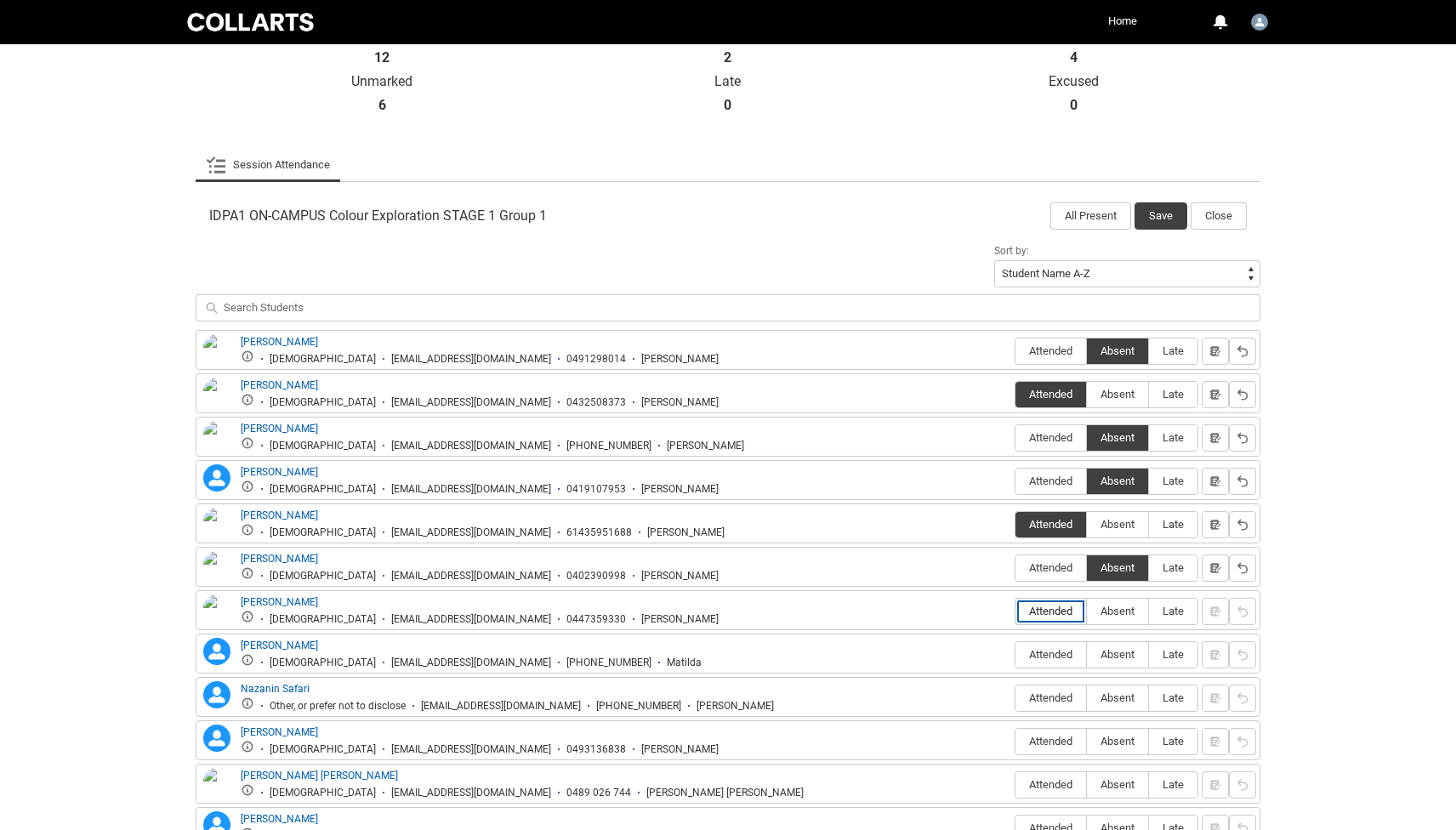
click at [1015, 611] on input "Attended" at bounding box center [1014, 610] width 1 height 1
type lightning-radio-group "Attended"
radio input "true"
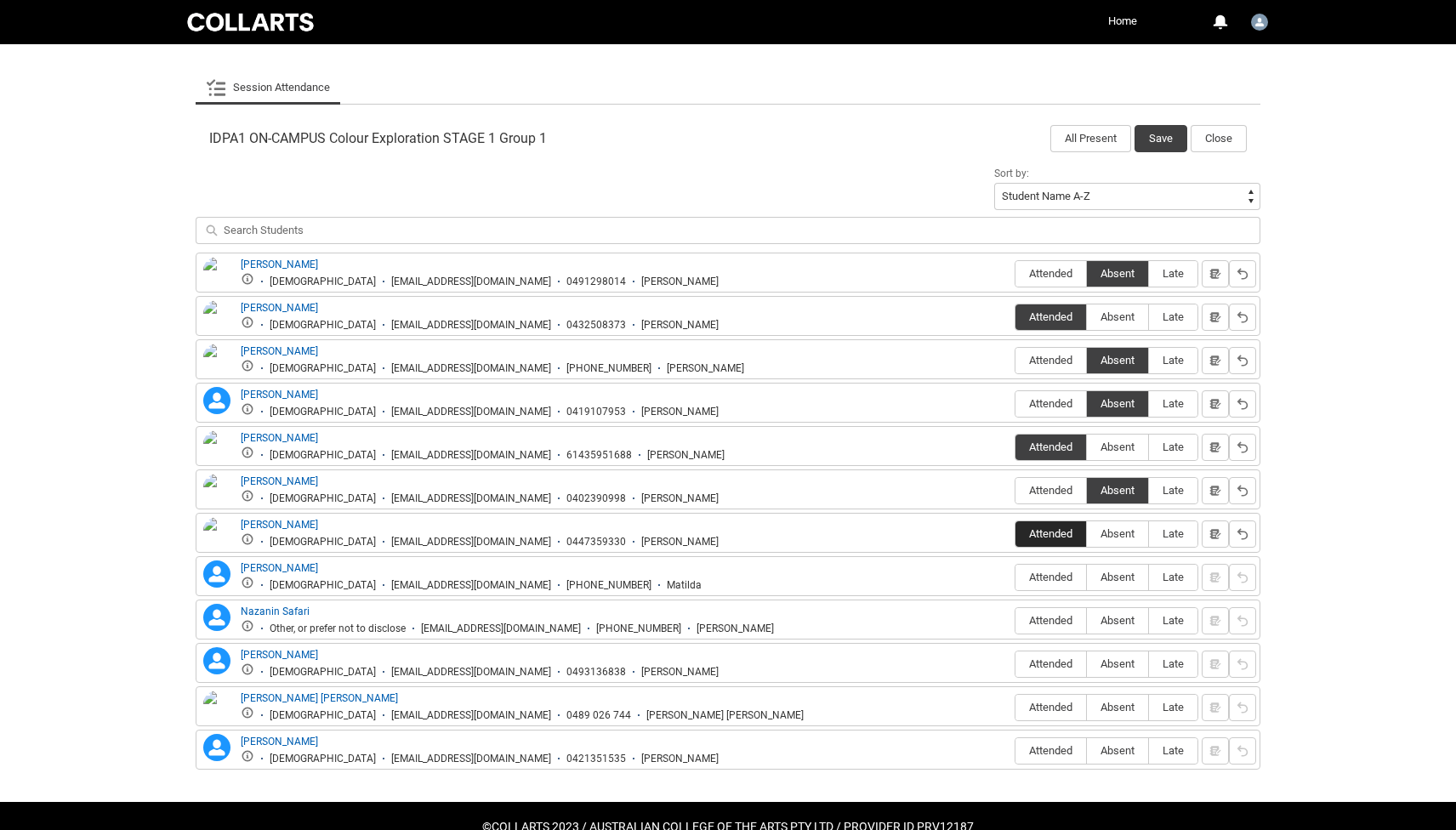
scroll to position [519, 0]
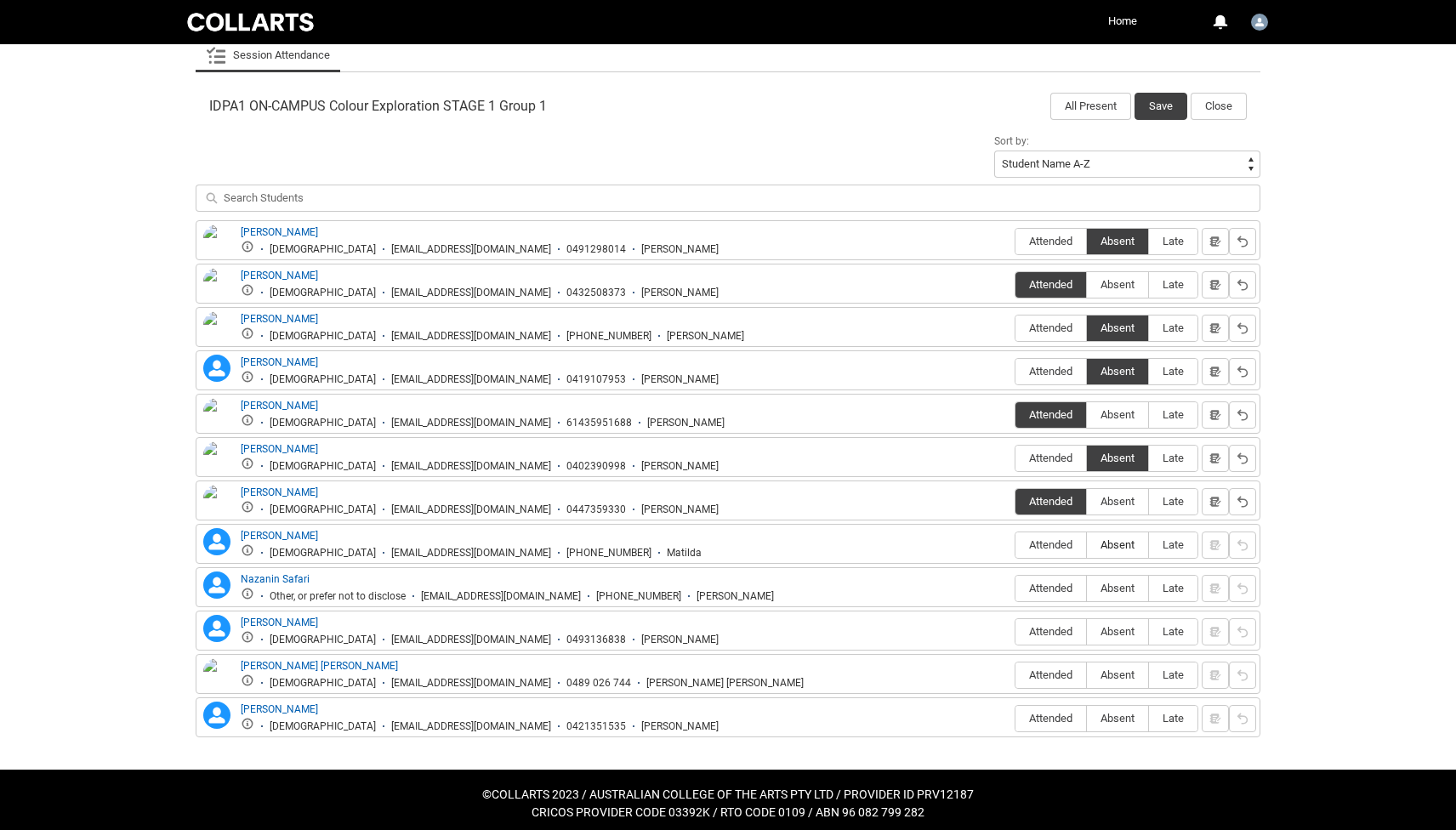
click at [1112, 547] on span "Absent" at bounding box center [1118, 544] width 61 height 13
click at [1087, 545] on input "Absent" at bounding box center [1086, 544] width 1 height 1
type lightning-radio-group "Absent"
radio input "true"
click at [1112, 573] on fieldset "Attended Absent Late" at bounding box center [1106, 588] width 183 height 32
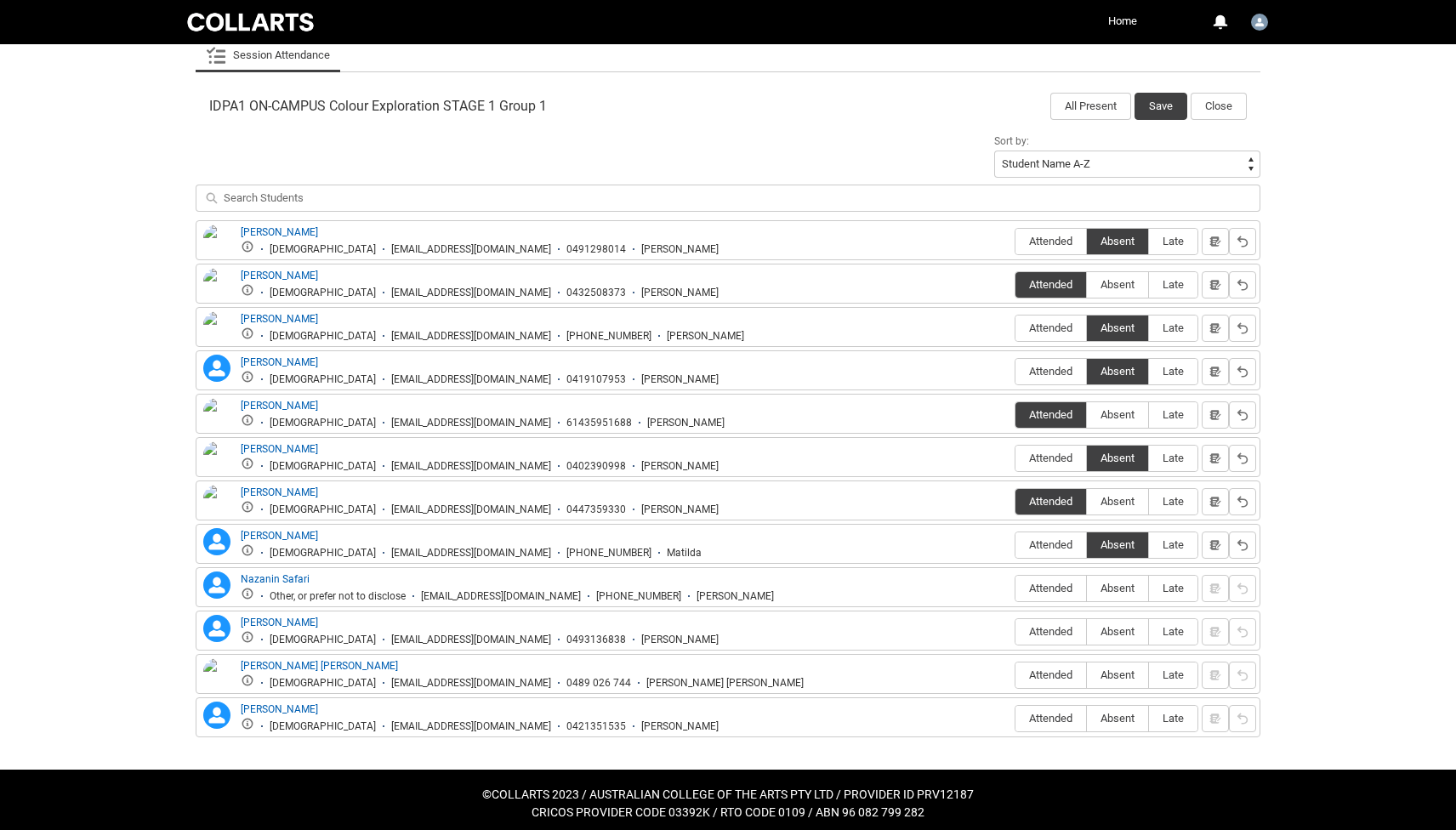
click at [1112, 604] on div "Nazanin Safari Nazanin Safari Other, or prefer not to disclose [EMAIL_ADDRESS][…" at bounding box center [728, 587] width 1065 height 40
click at [1111, 592] on span "Absent" at bounding box center [1118, 588] width 61 height 13
click at [1087, 588] on input "Absent" at bounding box center [1086, 588] width 1 height 1
type lightning-radio-group "Absent"
radio input "true"
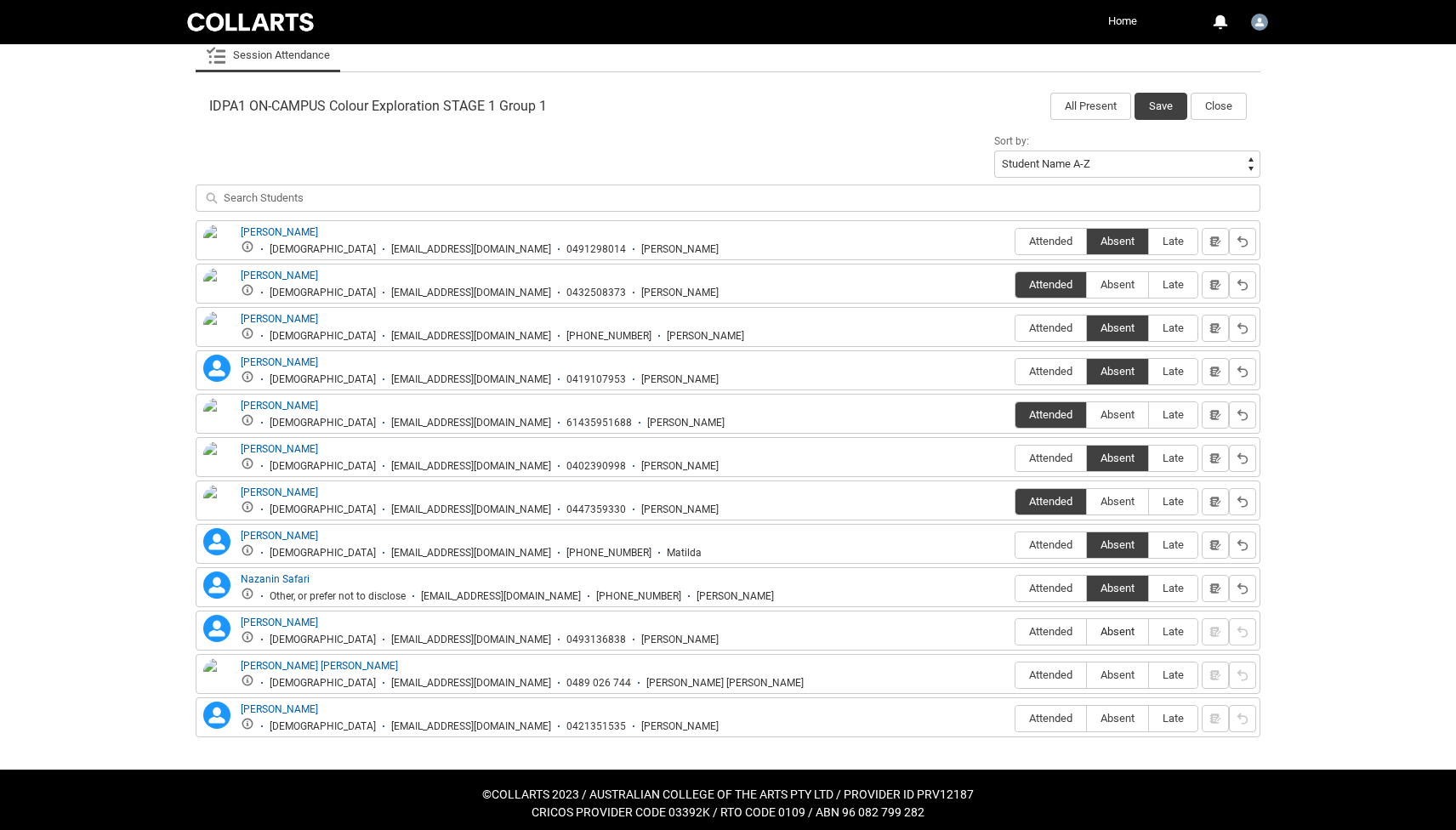
click at [1112, 622] on label "Absent" at bounding box center [1118, 632] width 61 height 27
click at [1087, 631] on input "Absent" at bounding box center [1086, 631] width 1 height 1
type lightning-radio-group "Absent"
radio input "true"
click at [1101, 672] on span "Absent" at bounding box center [1118, 674] width 61 height 13
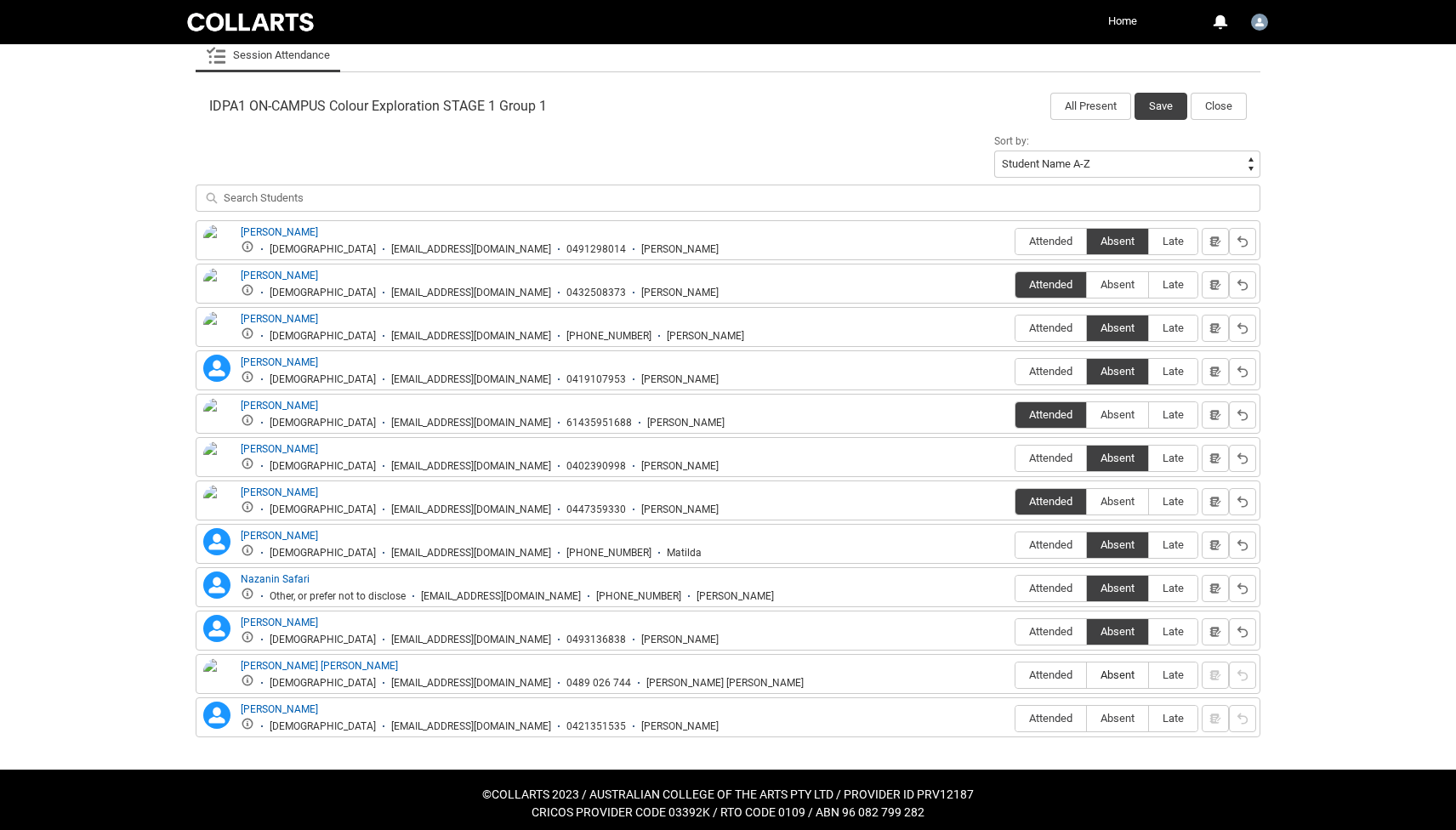
click at [1087, 674] on input "Absent" at bounding box center [1086, 674] width 1 height 1
type lightning-radio-group "Absent"
radio input "true"
click at [1099, 716] on span "Absent" at bounding box center [1118, 718] width 61 height 13
click at [1087, 718] on input "Absent" at bounding box center [1086, 718] width 1 height 1
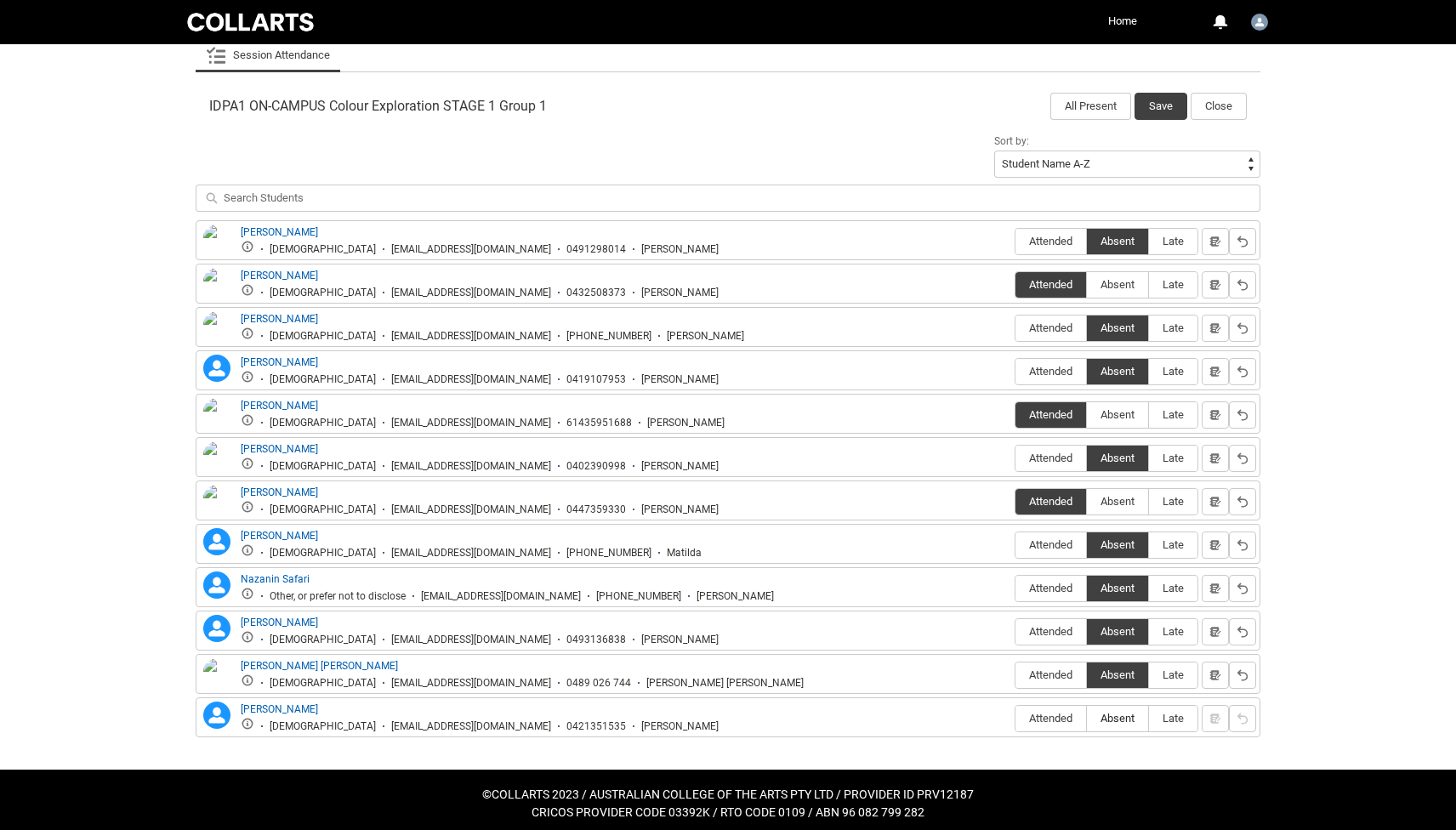
type lightning-radio-group "Absent"
radio input "true"
click at [1161, 110] on button "Save" at bounding box center [1160, 106] width 52 height 28
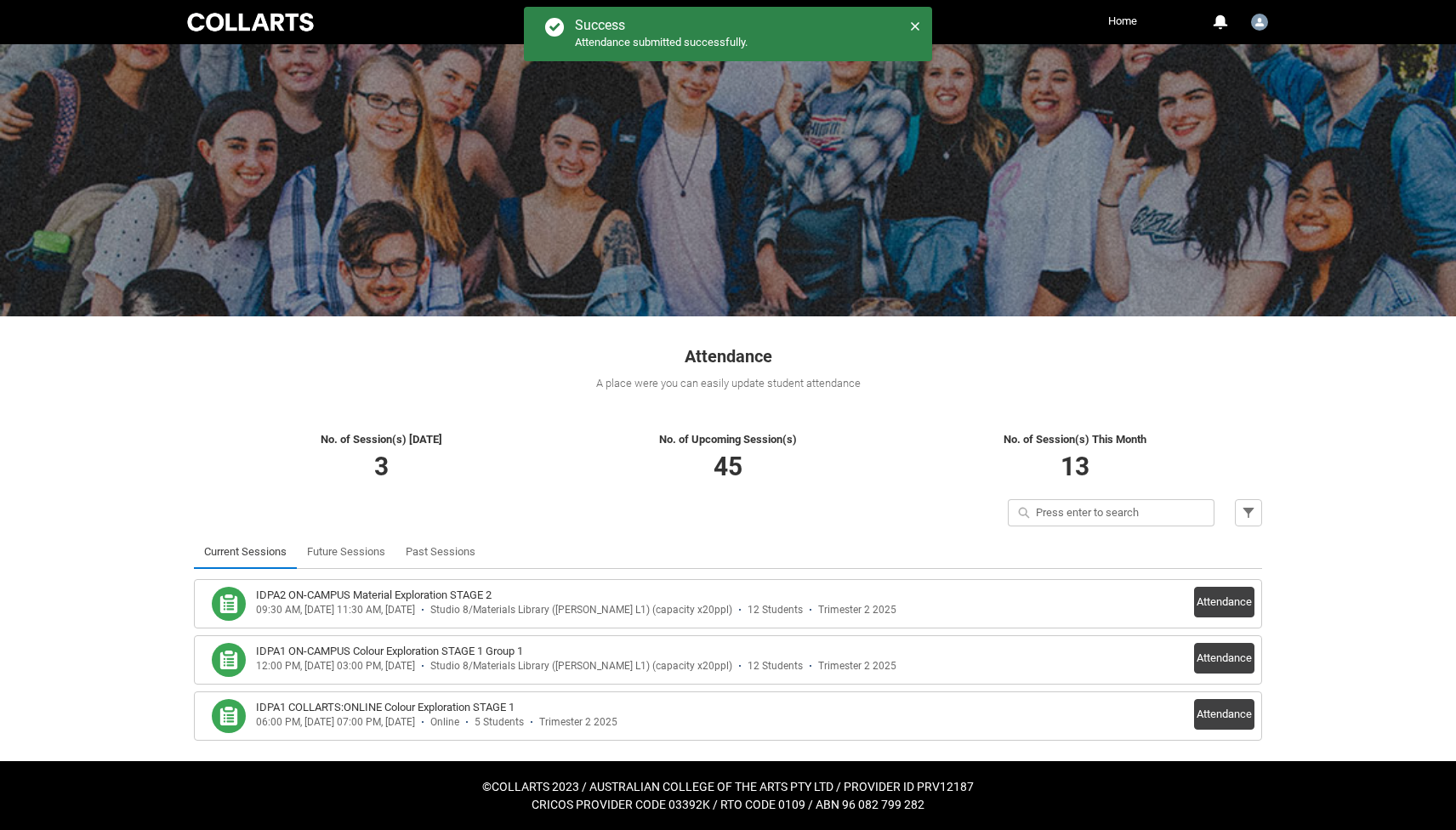
scroll to position [2, 0]
click at [1231, 714] on button "Attendance" at bounding box center [1223, 714] width 60 height 31
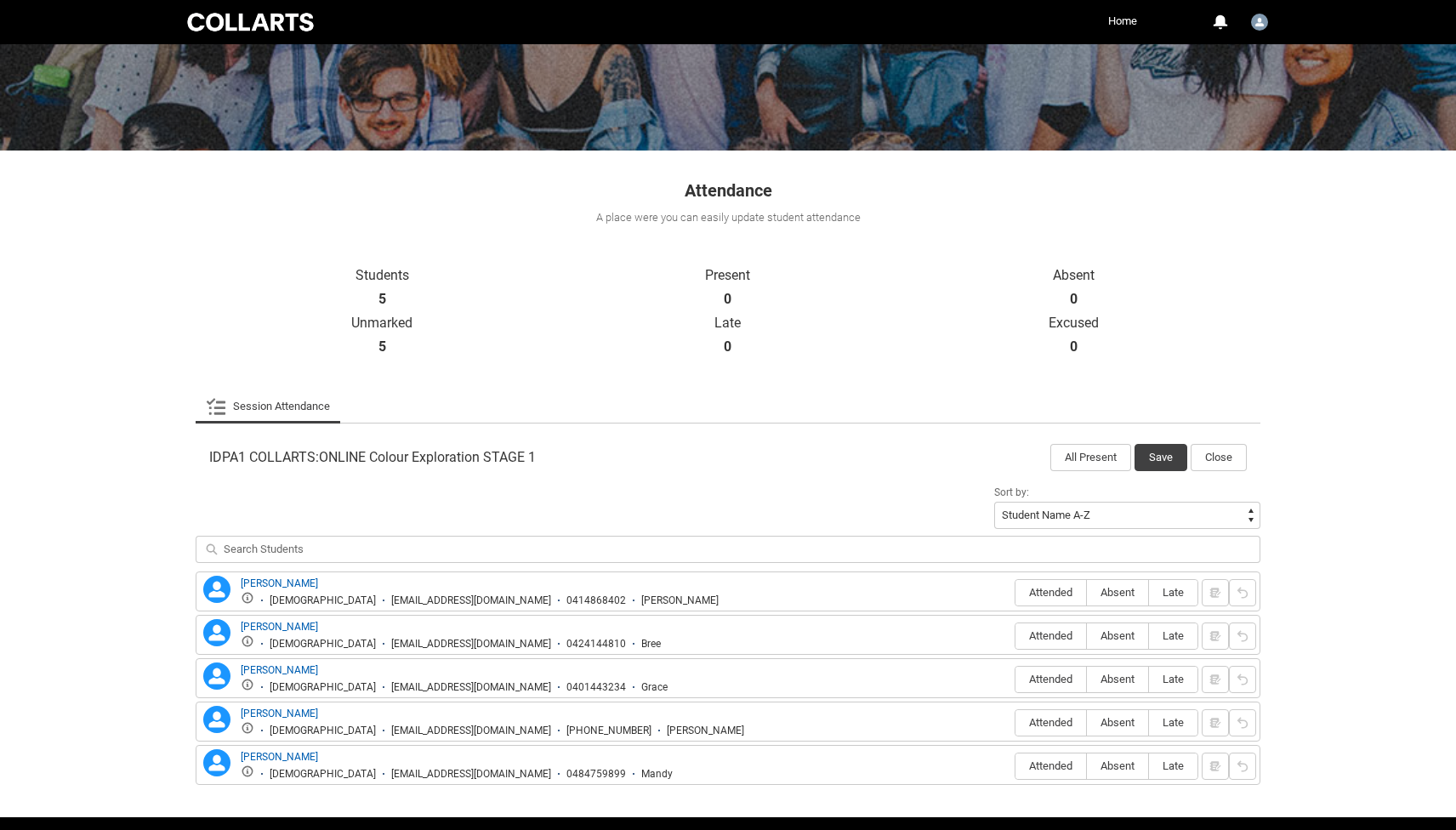
scroll to position [224, 0]
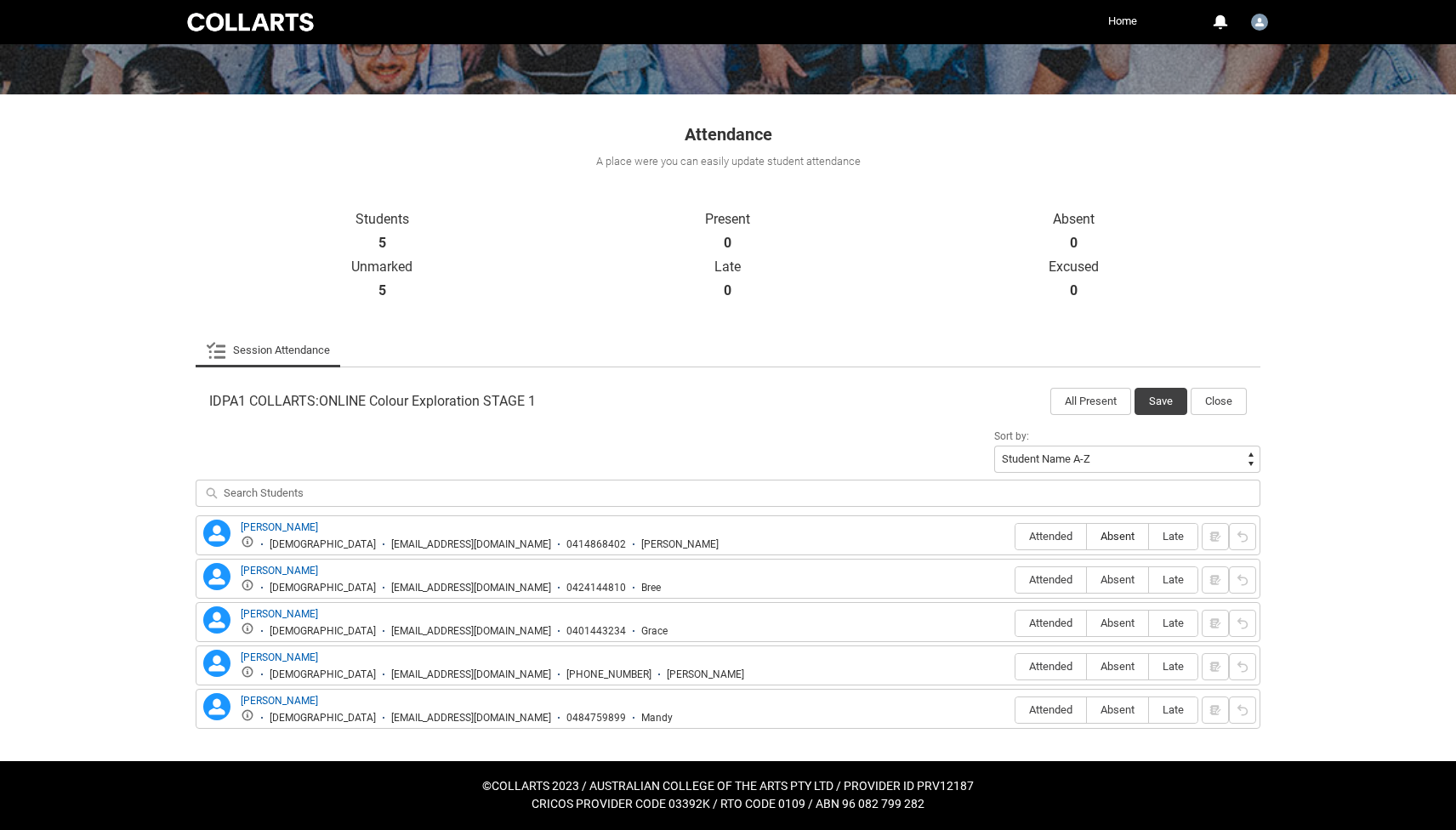
click at [1099, 530] on span "Absent" at bounding box center [1118, 535] width 61 height 13
click at [1087, 536] on input "Absent" at bounding box center [1086, 536] width 1 height 1
type lightning-radio-group "Absent"
radio input "true"
click at [1025, 672] on span "Attended" at bounding box center [1051, 665] width 71 height 13
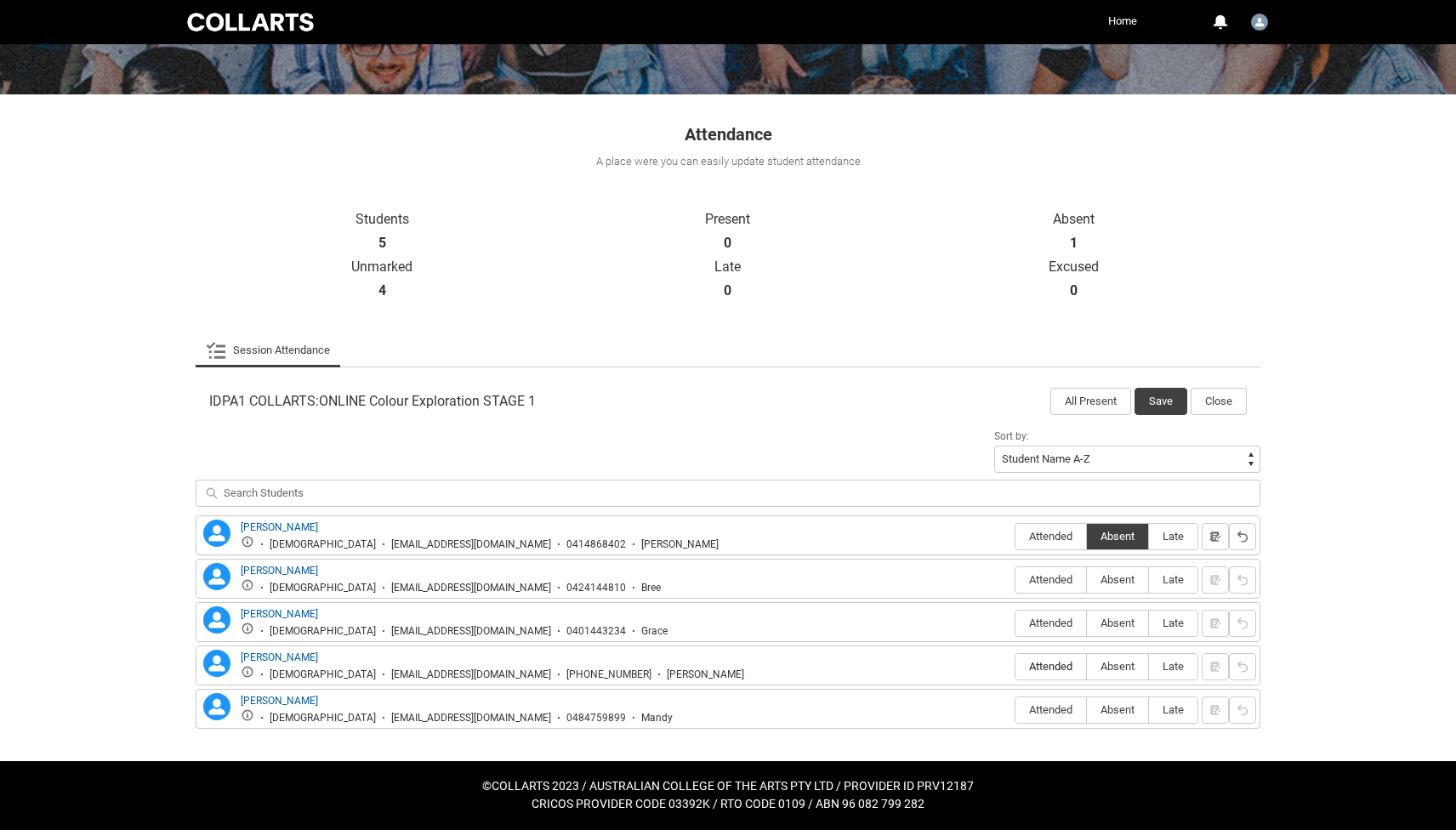
click at [1015, 666] on input "Attended" at bounding box center [1014, 666] width 1 height 1
type lightning-radio-group "Attended"
radio input "true"
click at [1124, 705] on span "Absent" at bounding box center [1118, 709] width 61 height 13
click at [1087, 710] on input "Absent" at bounding box center [1086, 710] width 1 height 1
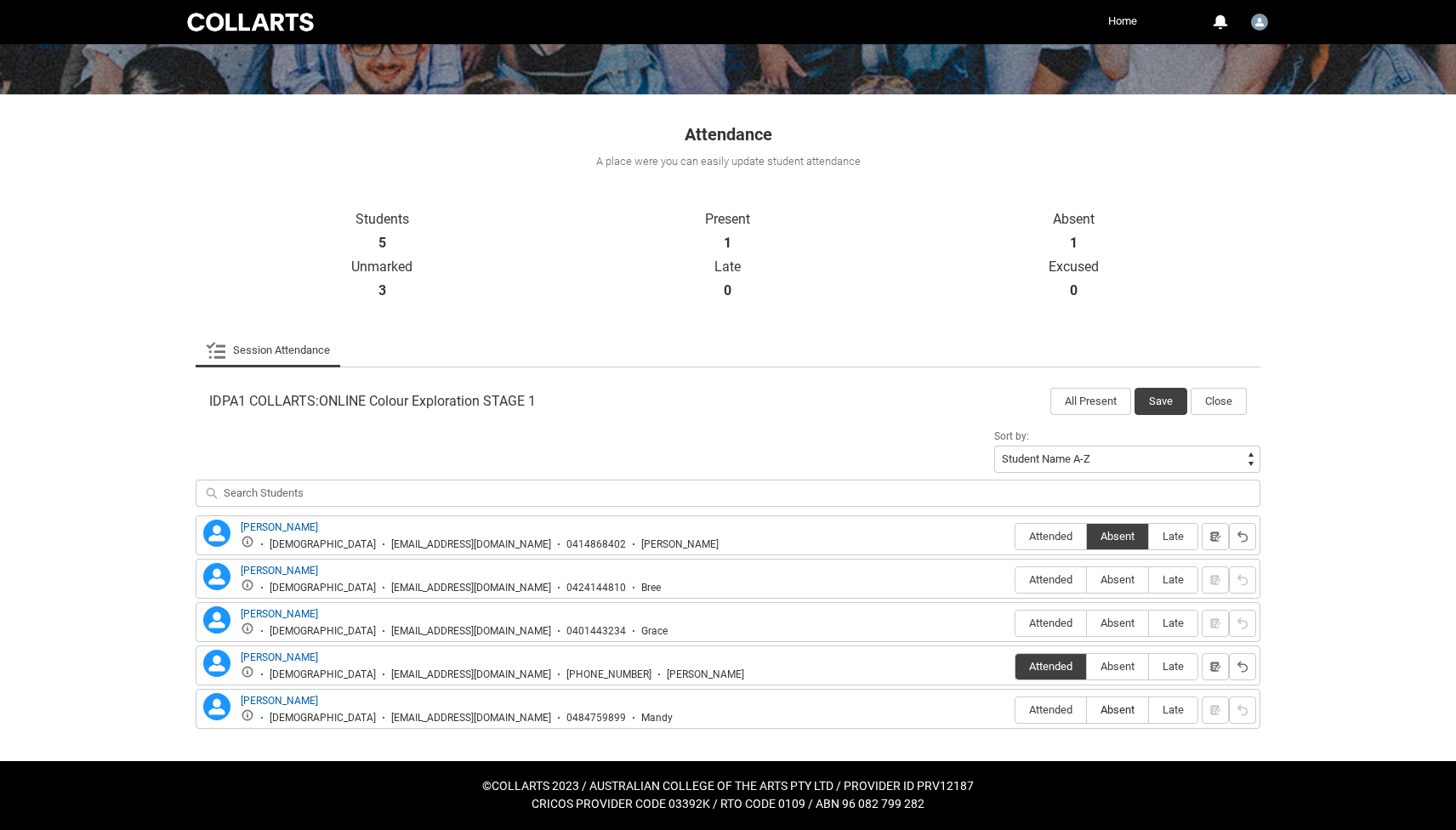
type lightning-radio-group "Absent"
radio input "true"
click at [1108, 629] on span "Absent" at bounding box center [1118, 622] width 61 height 13
click at [1087, 623] on input "Absent" at bounding box center [1086, 623] width 1 height 1
type lightning-radio-group "Absent"
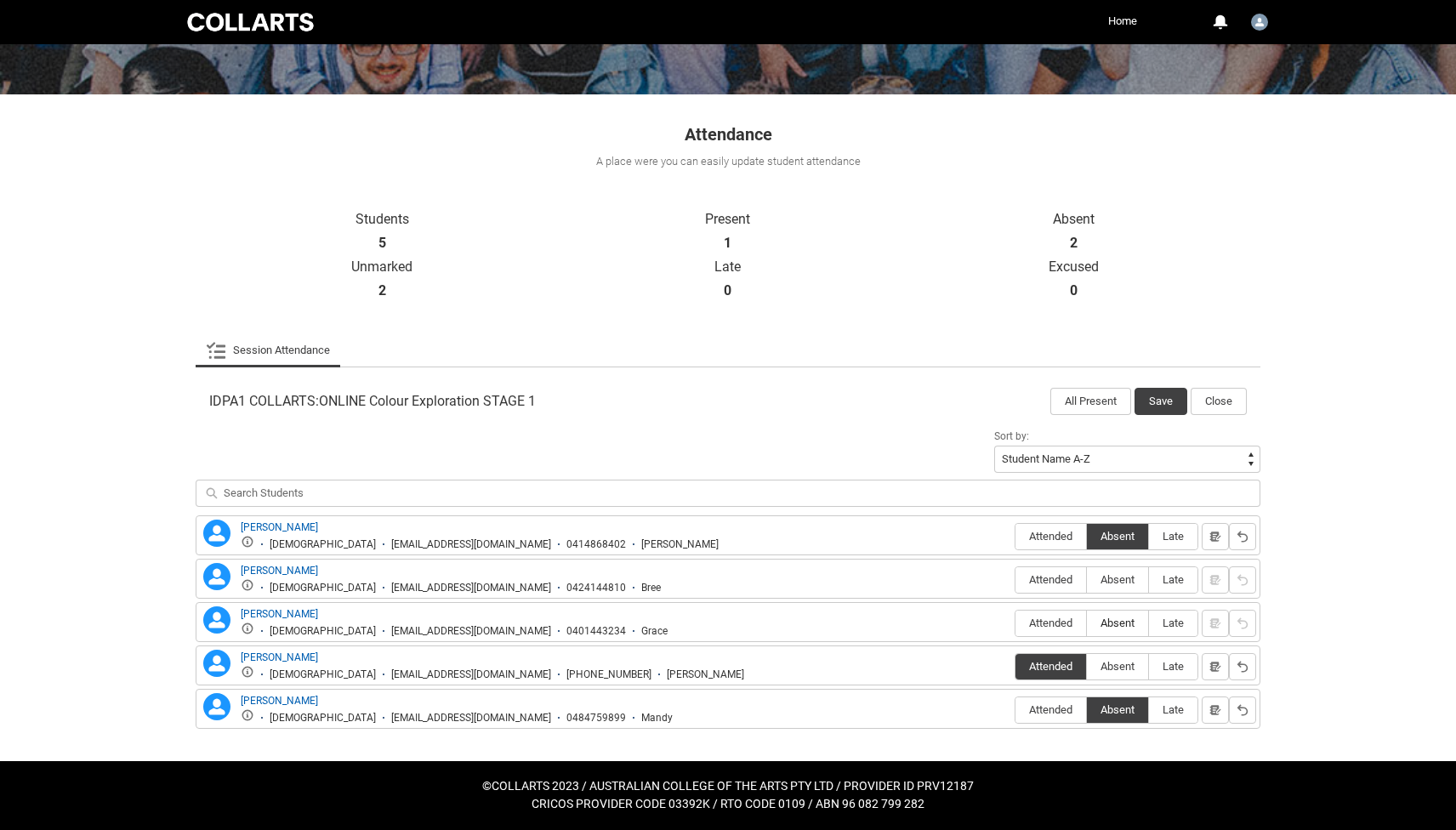
radio input "true"
click at [1106, 586] on span "Absent" at bounding box center [1118, 579] width 61 height 13
click at [1087, 580] on input "Absent" at bounding box center [1086, 580] width 1 height 1
type lightning-radio-group "Absent"
radio input "true"
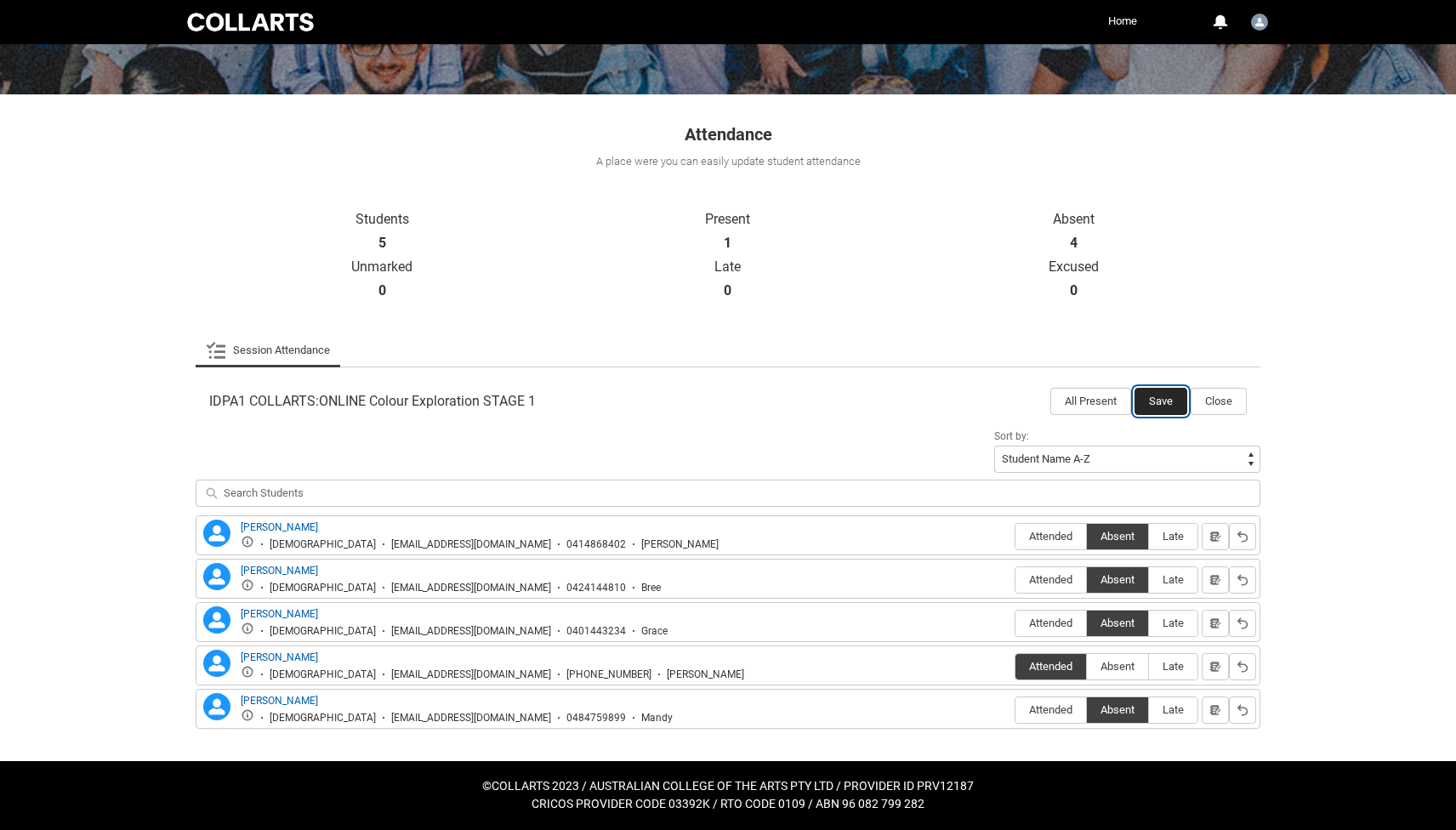
click at [1157, 399] on button "Save" at bounding box center [1160, 401] width 52 height 28
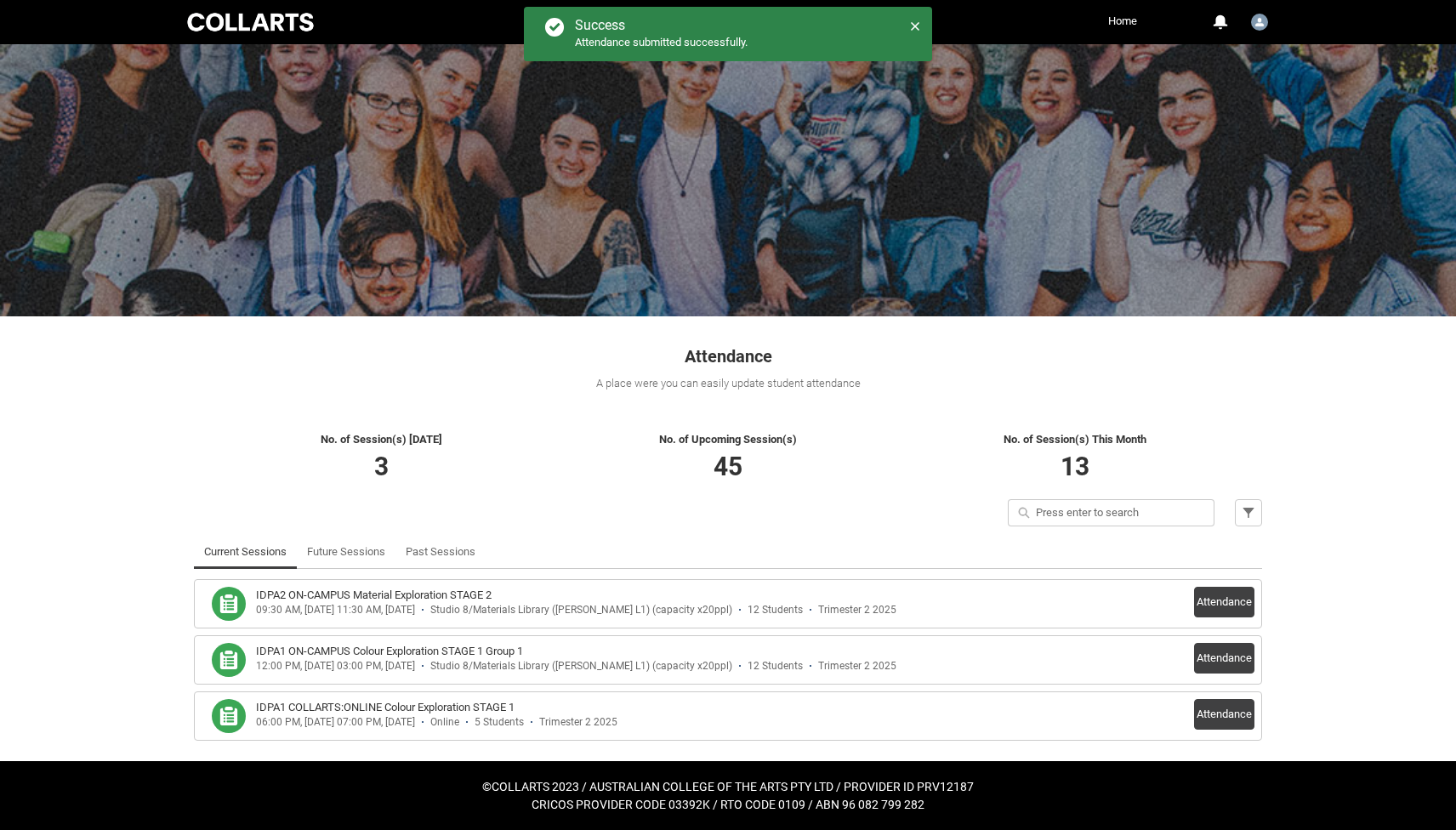
scroll to position [2, 0]
